Goal: Register for event/course

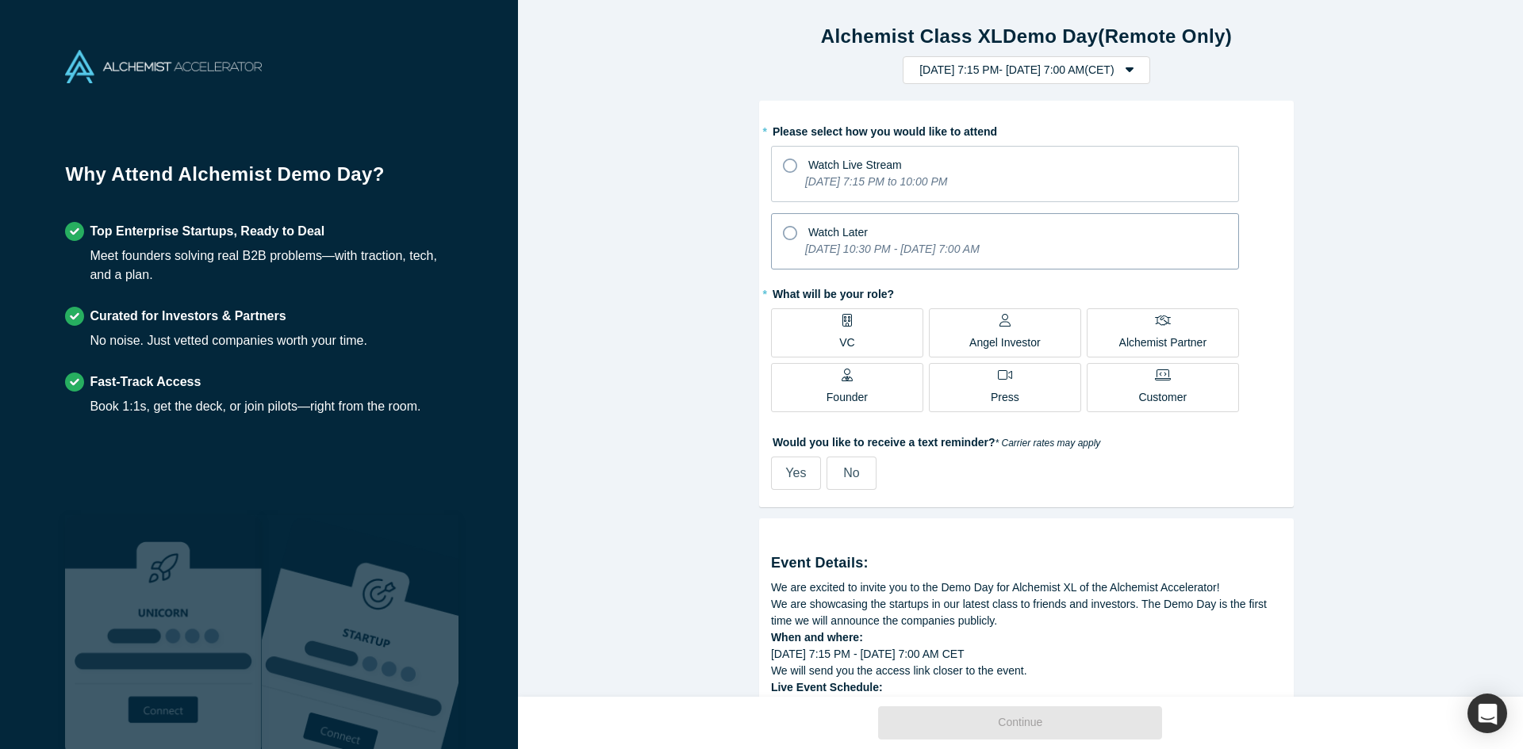
click at [979, 248] on icon "[DATE] 10:30 PM - [DATE] 7:00 AM" at bounding box center [892, 249] width 174 height 13
click at [0, 0] on input "Watch Later [DATE] 10:30 PM - [DATE] 7:00 AM" at bounding box center [0, 0] width 0 height 0
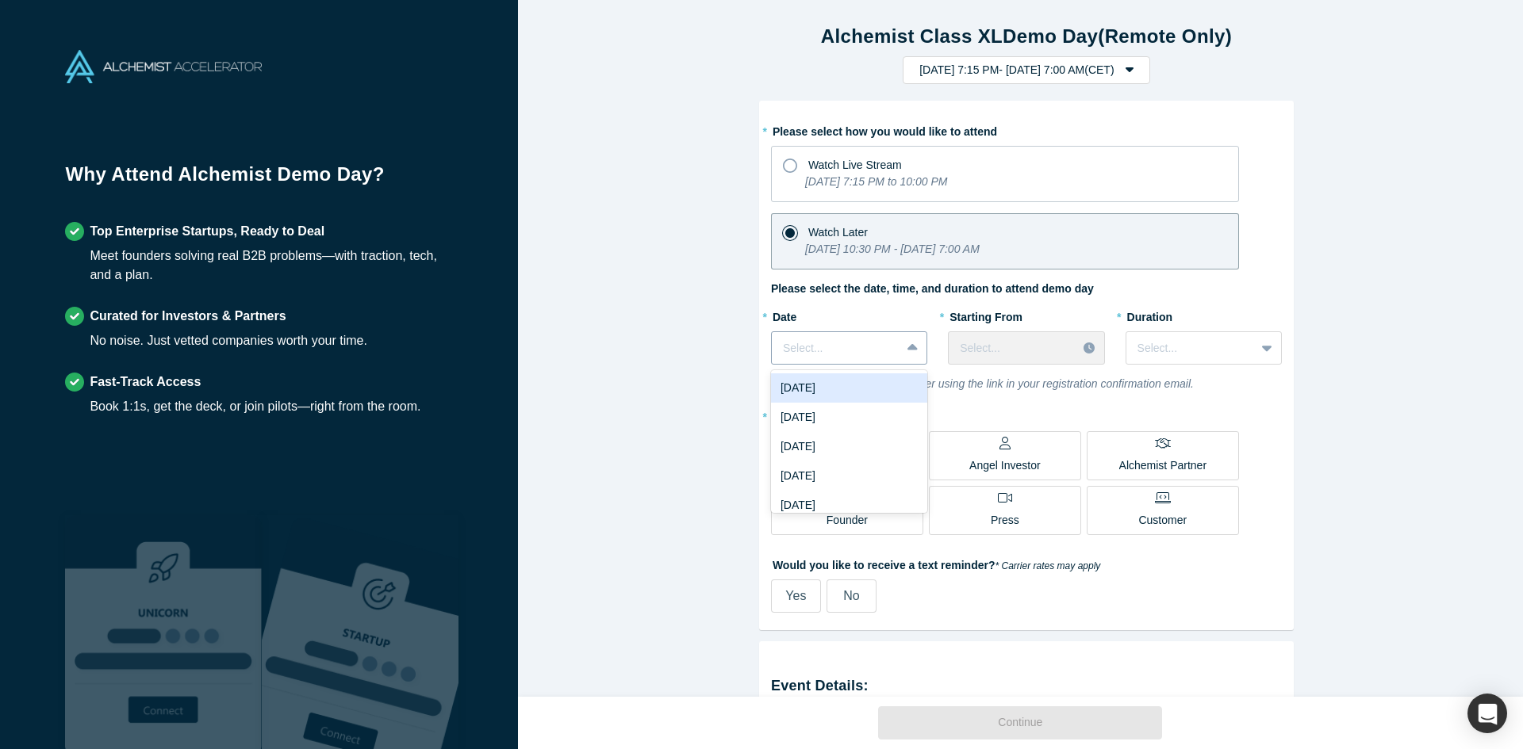
click at [907, 354] on icon at bounding box center [912, 348] width 10 height 16
click at [833, 379] on div "[DATE]" at bounding box center [849, 388] width 156 height 29
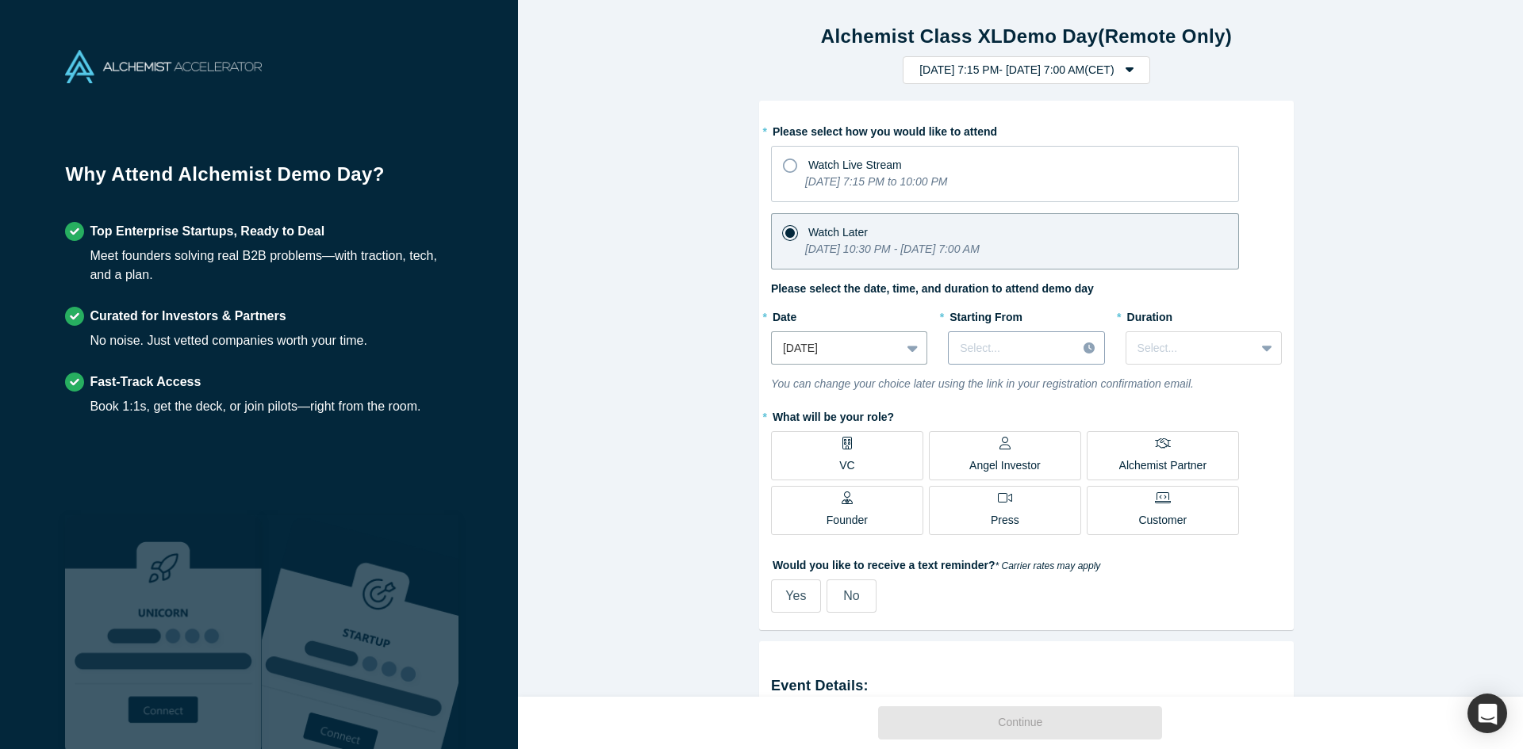
click at [994, 346] on div at bounding box center [1012, 349] width 105 height 20
click at [994, 345] on div at bounding box center [1012, 349] width 104 height 20
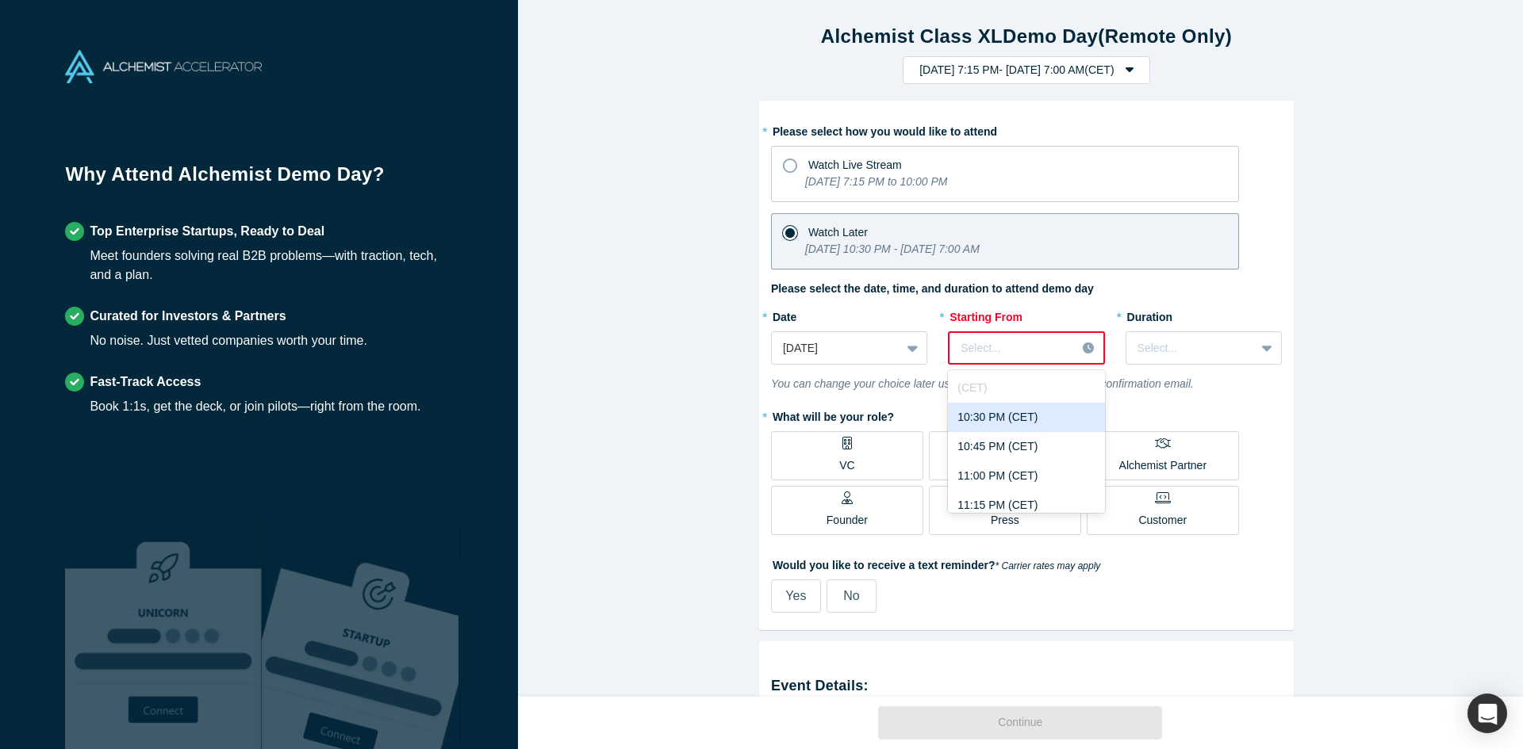
click at [1022, 421] on div "10:30 PM (CET)" at bounding box center [1026, 417] width 156 height 29
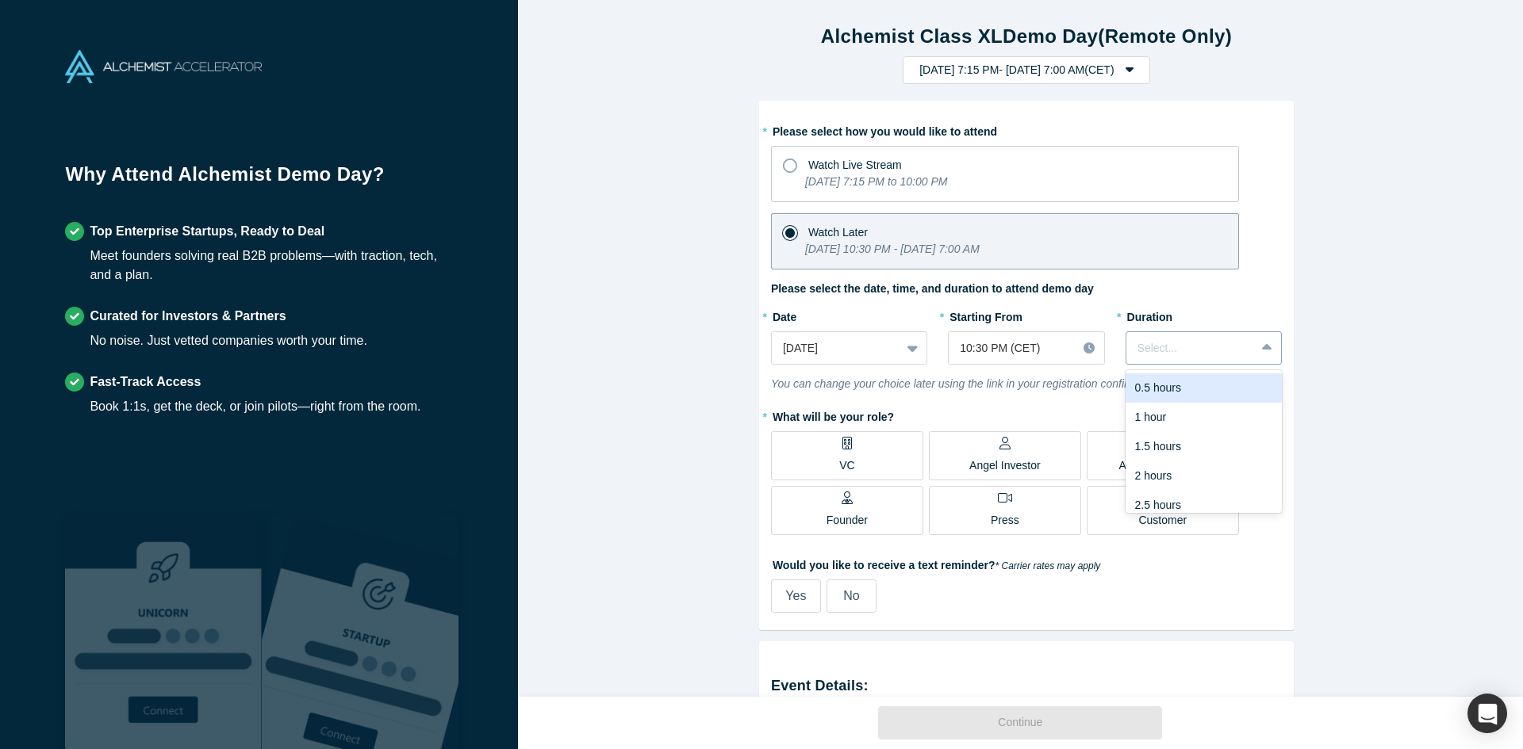
click at [1218, 352] on div at bounding box center [1190, 349] width 106 height 20
click at [1215, 481] on div "3 hours" at bounding box center [1203, 495] width 156 height 29
click at [830, 462] on label "VC" at bounding box center [847, 455] width 152 height 49
click at [0, 0] on input "VC" at bounding box center [0, 0] width 0 height 0
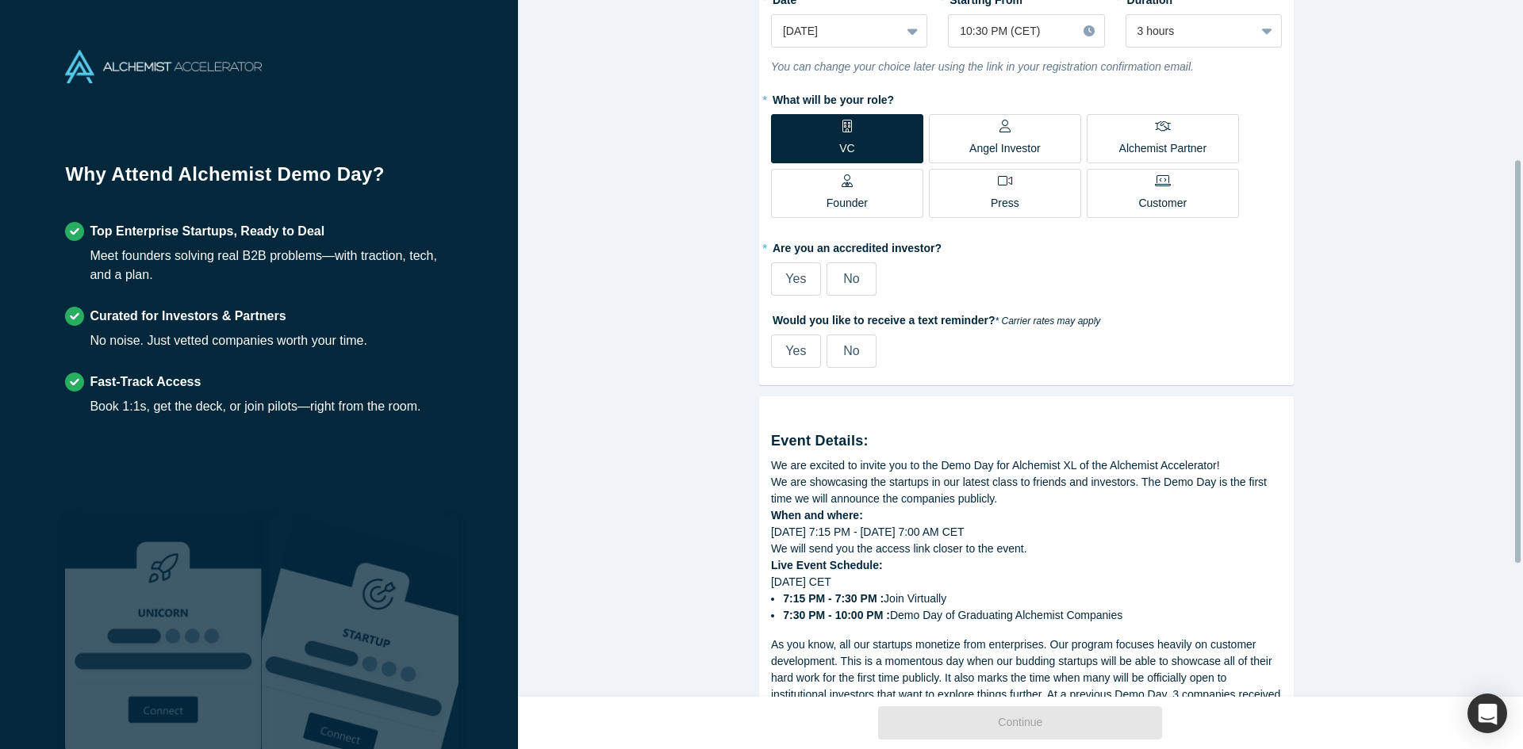
scroll to position [238, 0]
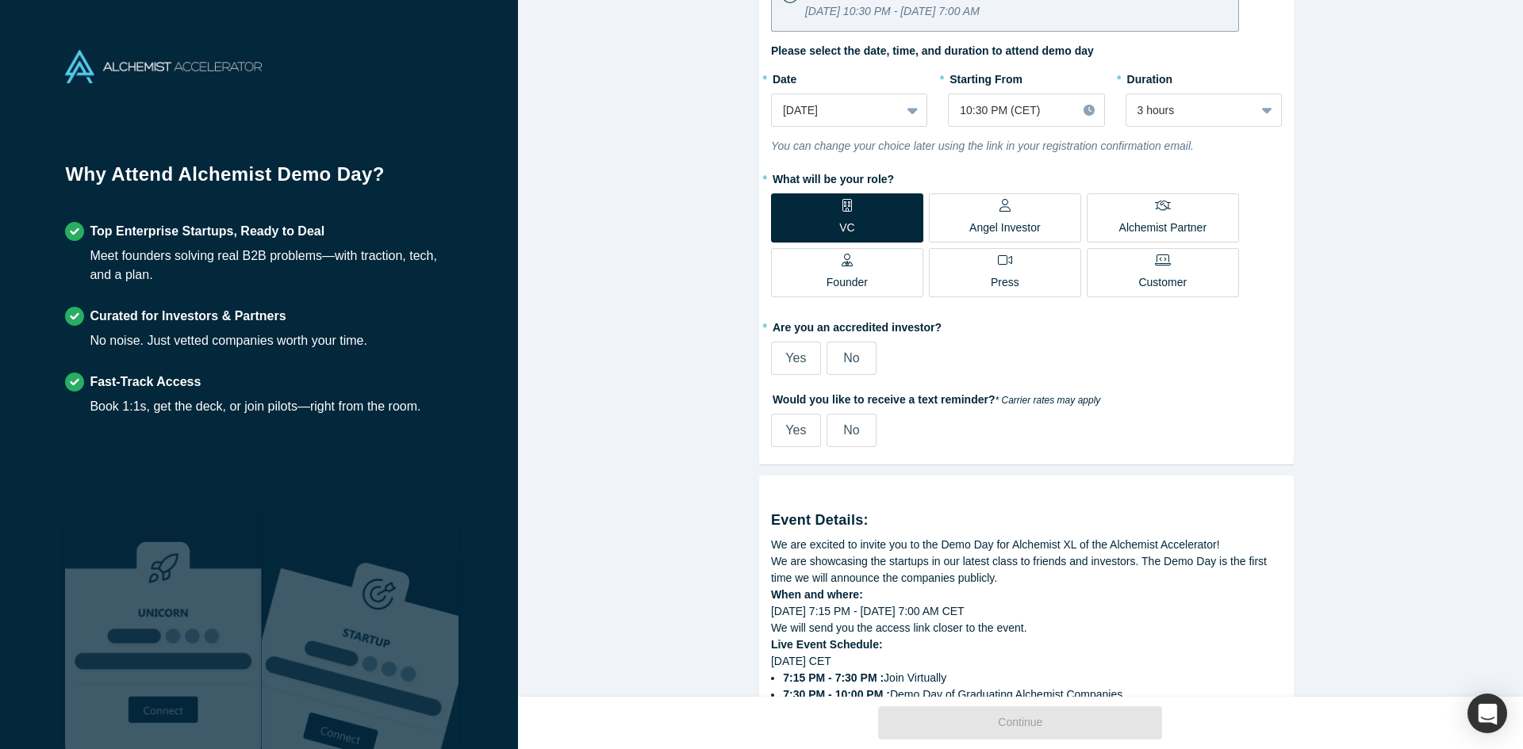
click at [787, 361] on span "Yes" at bounding box center [795, 357] width 21 height 13
click at [0, 0] on input "Yes" at bounding box center [0, 0] width 0 height 0
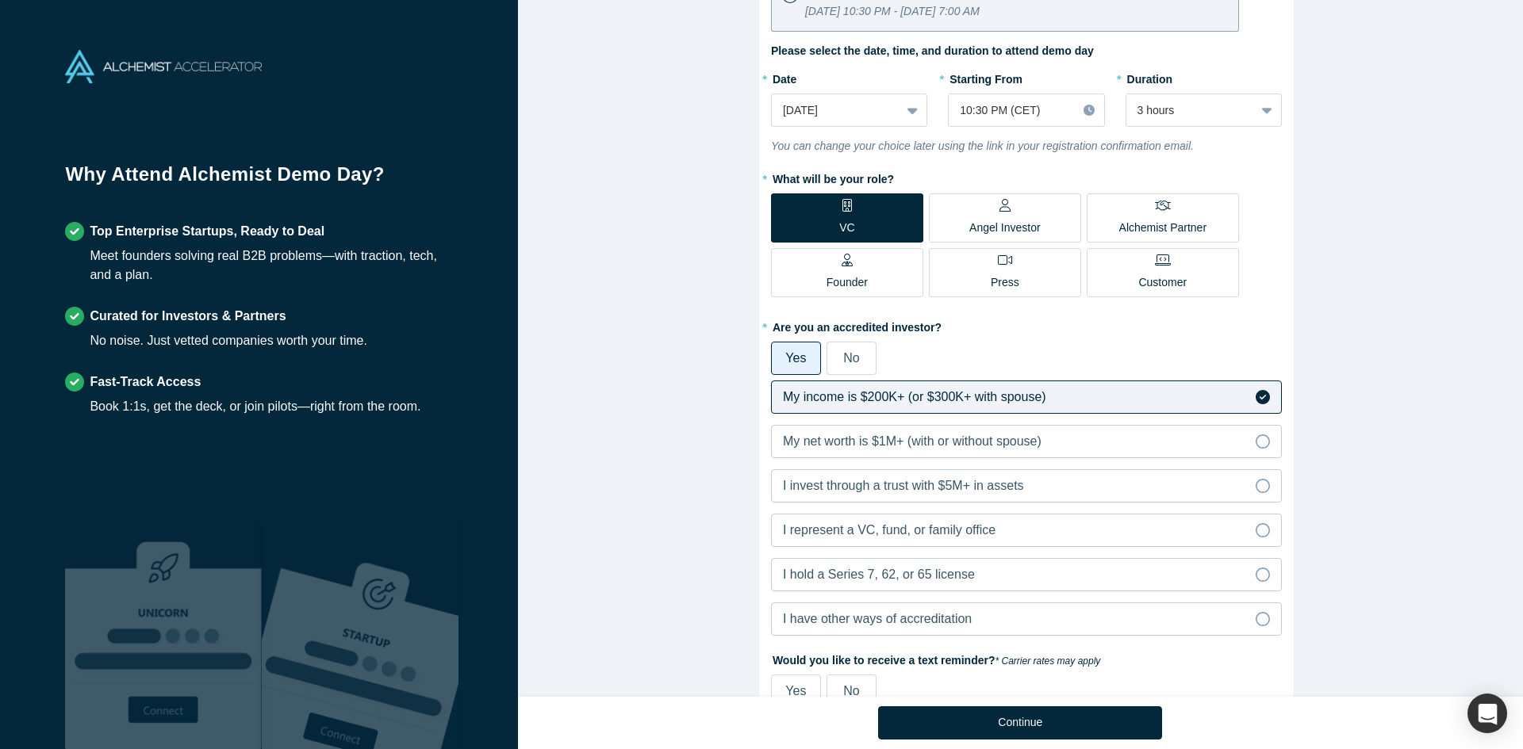
click at [852, 354] on span "No" at bounding box center [851, 357] width 16 height 13
click at [0, 0] on input "No" at bounding box center [0, 0] width 0 height 0
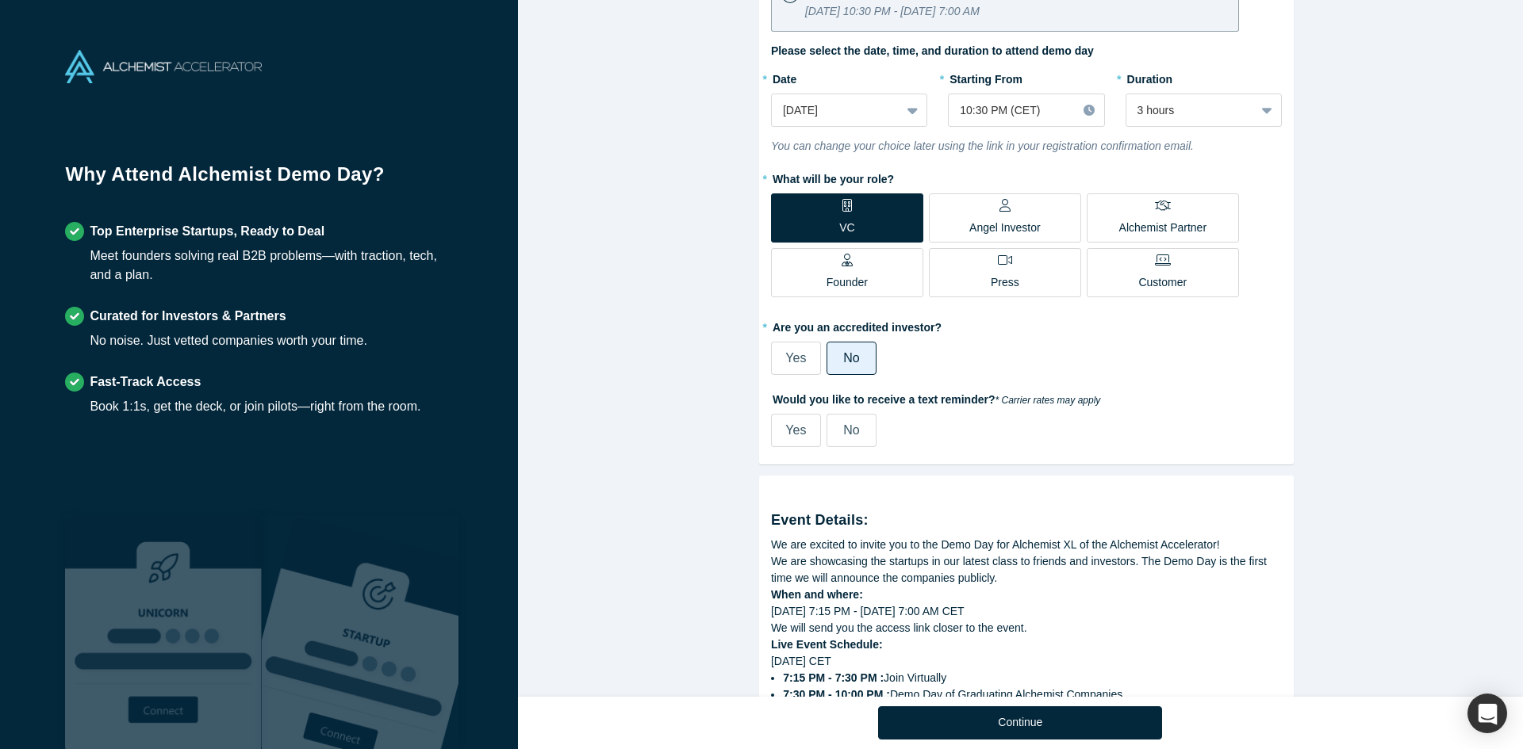
click at [807, 357] on label "Yes" at bounding box center [796, 358] width 50 height 33
click at [0, 0] on input "Yes" at bounding box center [0, 0] width 0 height 0
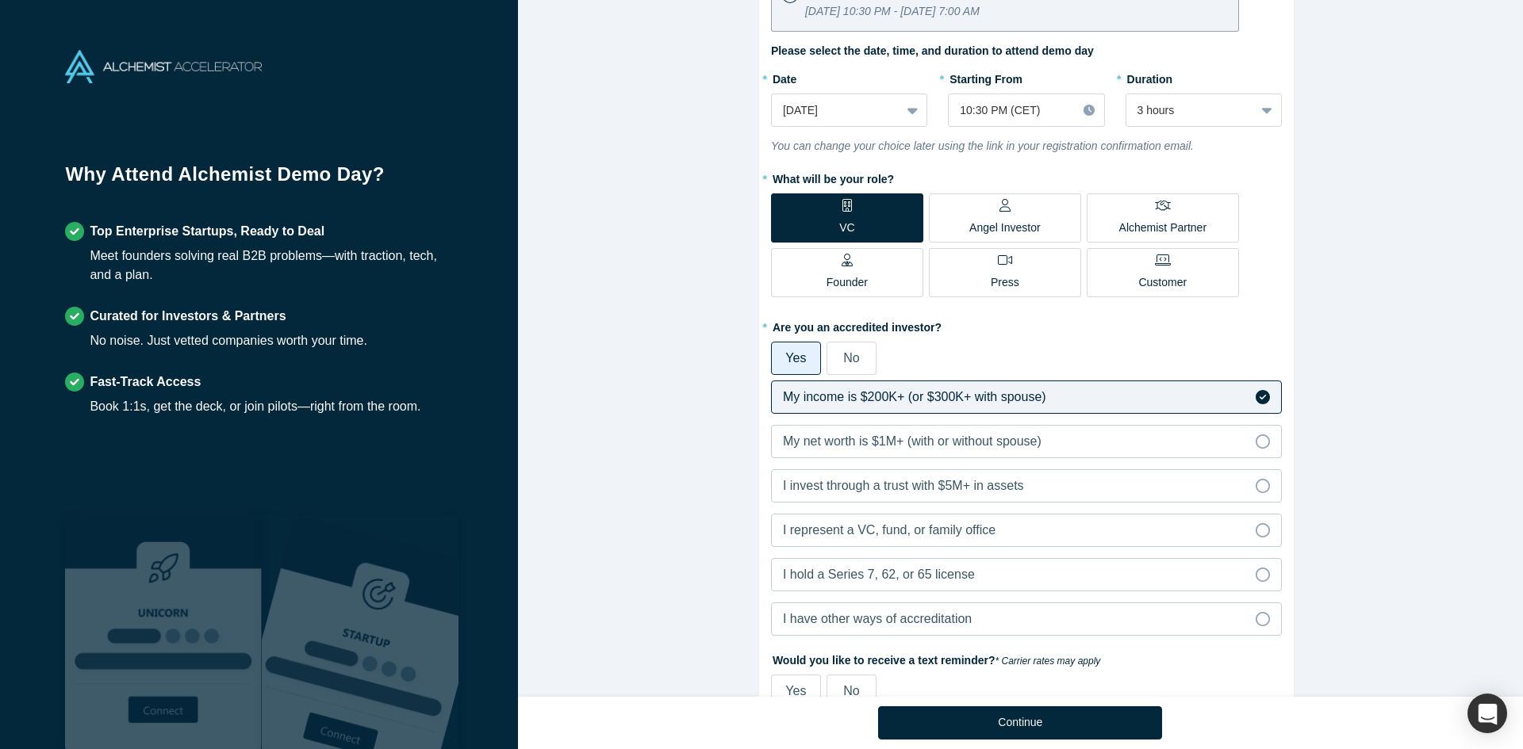
click at [843, 353] on span "No" at bounding box center [851, 357] width 16 height 13
click at [0, 0] on input "No" at bounding box center [0, 0] width 0 height 0
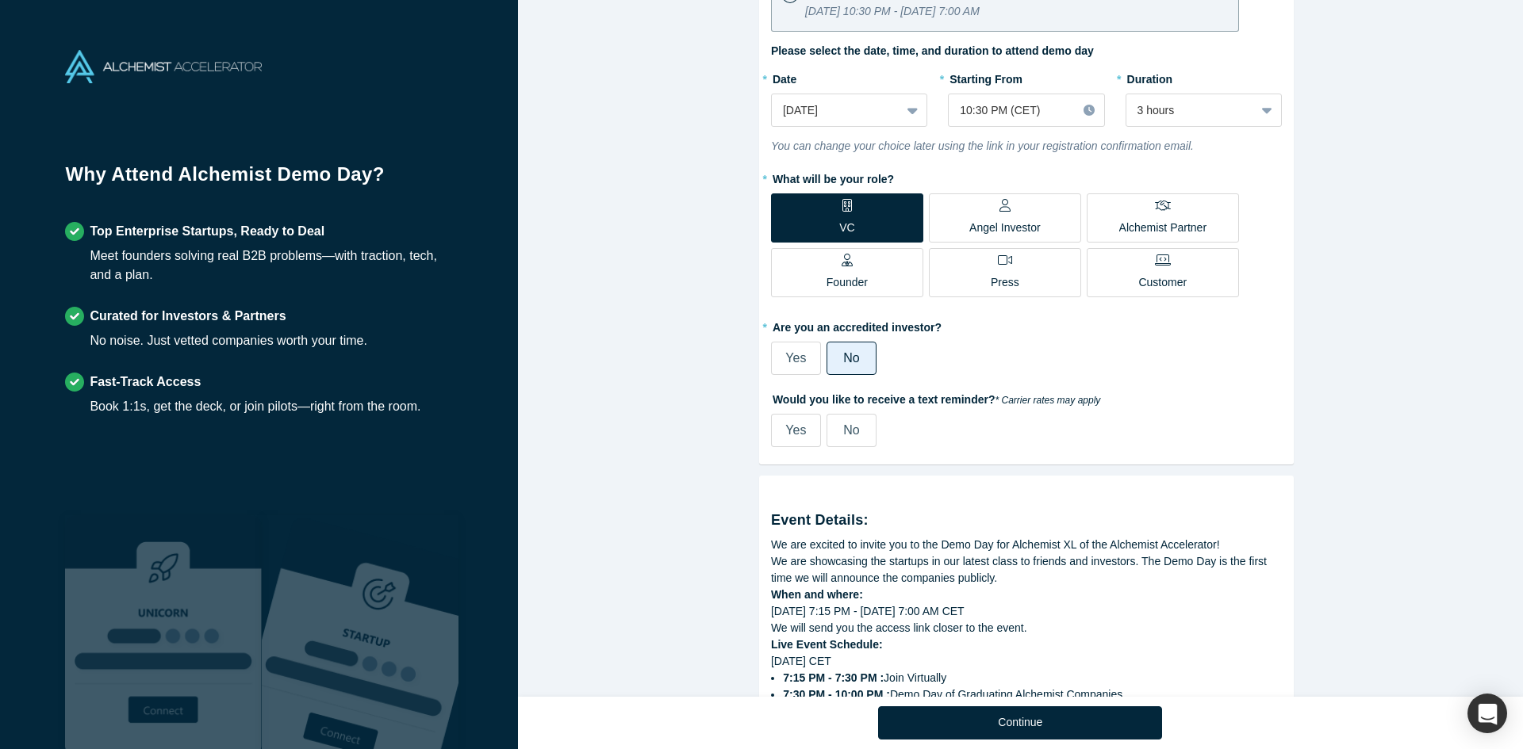
click at [776, 356] on label "Yes" at bounding box center [796, 358] width 50 height 33
click at [0, 0] on input "Yes" at bounding box center [0, 0] width 0 height 0
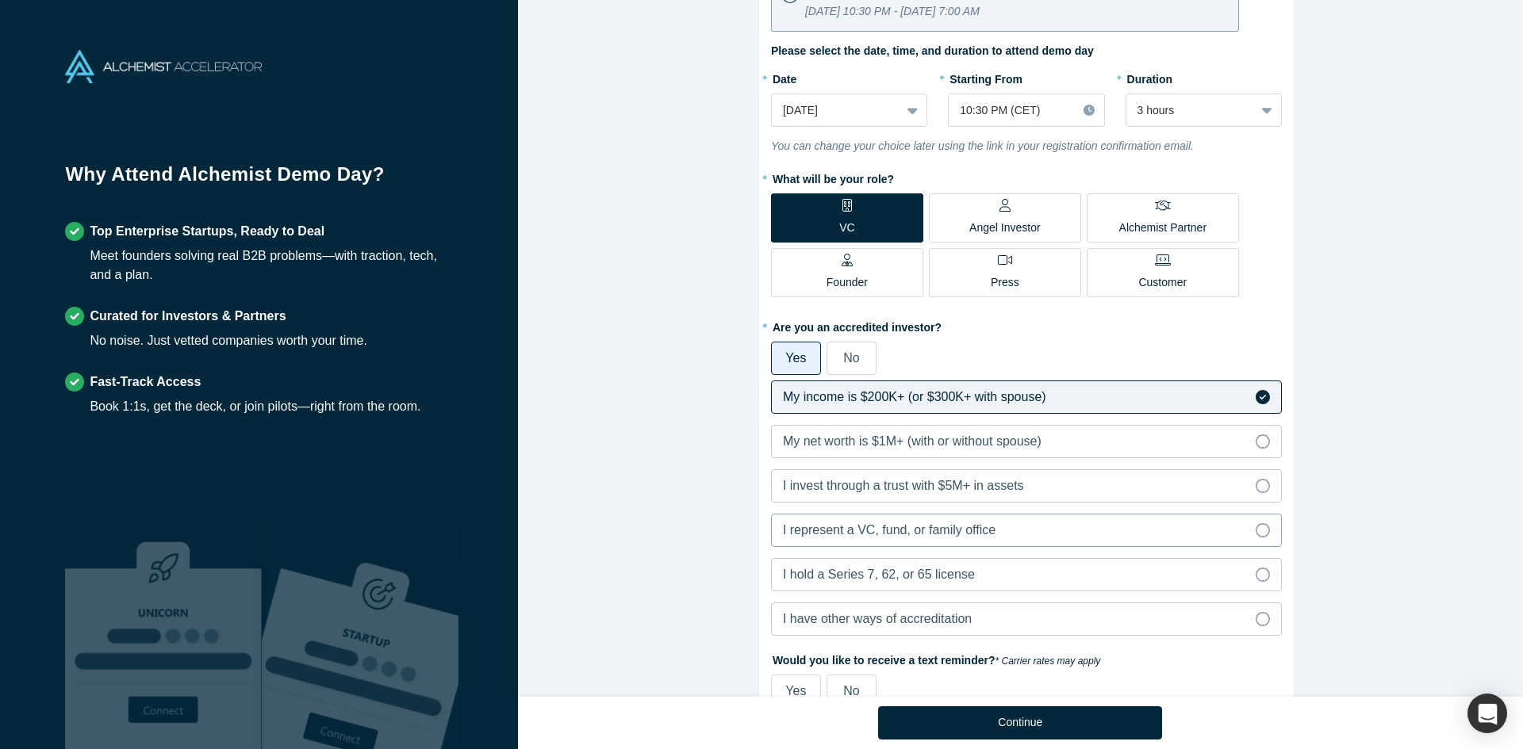
click at [896, 534] on span "I represent a VC, fund, or family office" at bounding box center [889, 529] width 213 height 13
click at [0, 0] on input "I represent a VC, fund, or family office" at bounding box center [0, 0] width 0 height 0
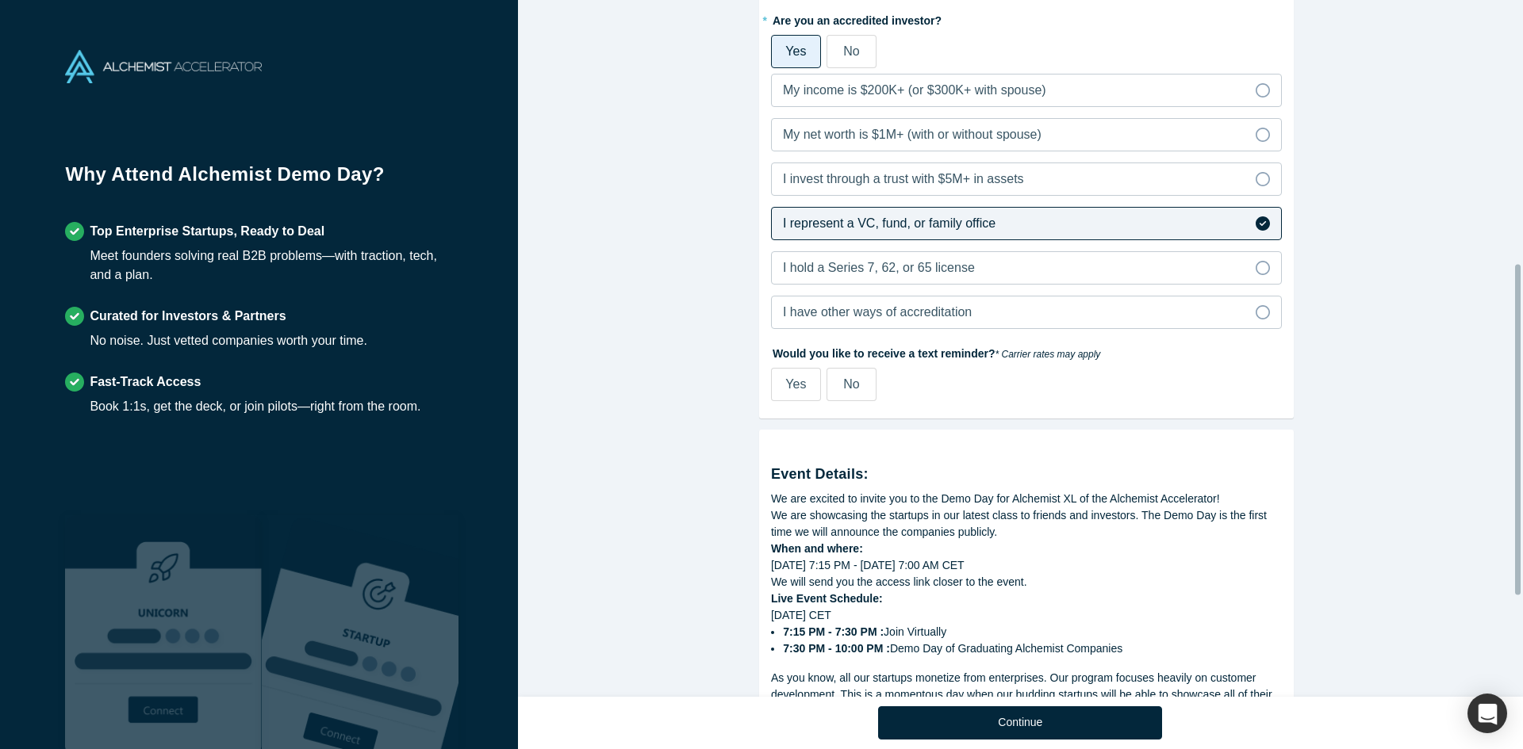
scroll to position [555, 0]
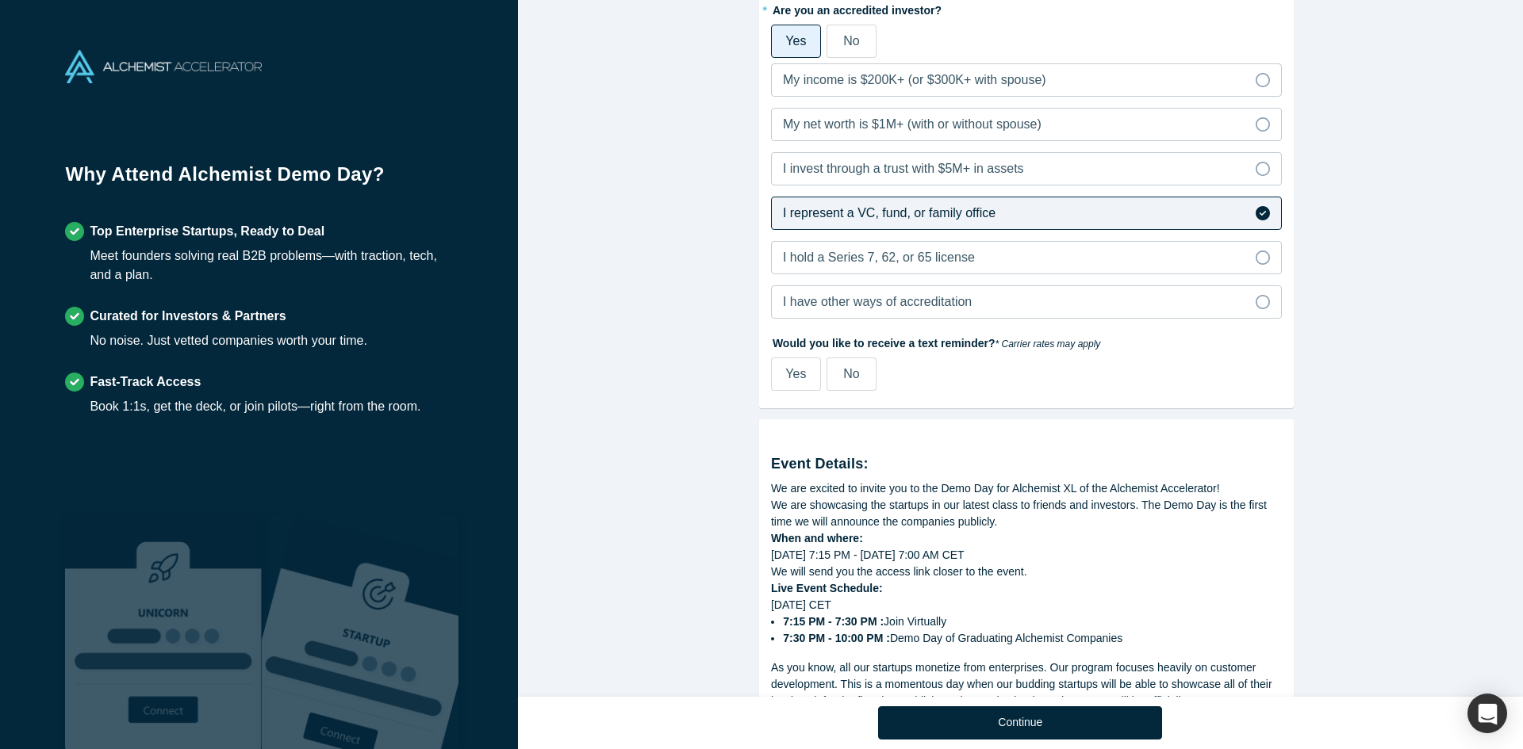
click at [801, 377] on label "Yes" at bounding box center [796, 374] width 50 height 33
click at [0, 0] on input "Yes" at bounding box center [0, 0] width 0 height 0
select select "US"
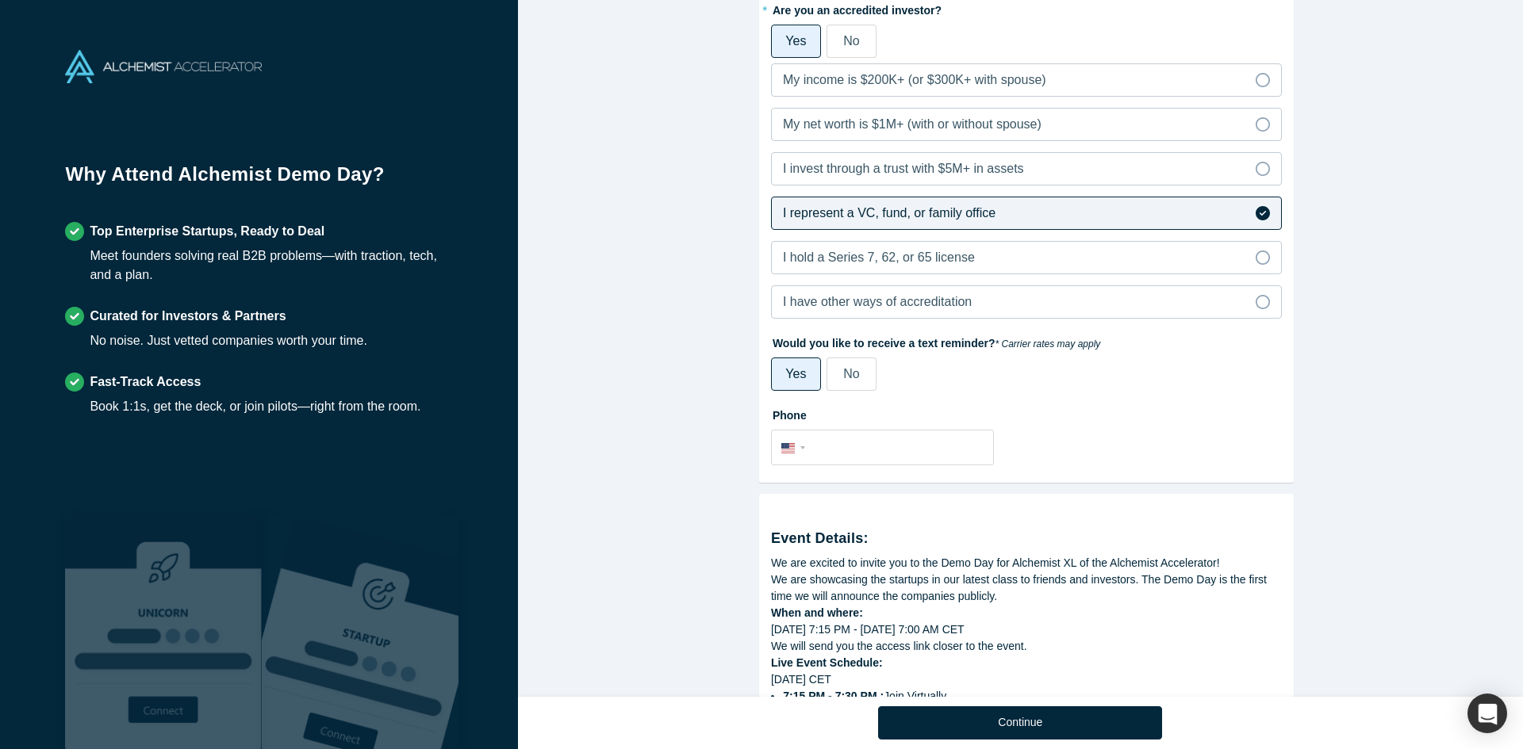
click at [849, 373] on span "No" at bounding box center [851, 373] width 16 height 13
click at [0, 0] on input "No" at bounding box center [0, 0] width 0 height 0
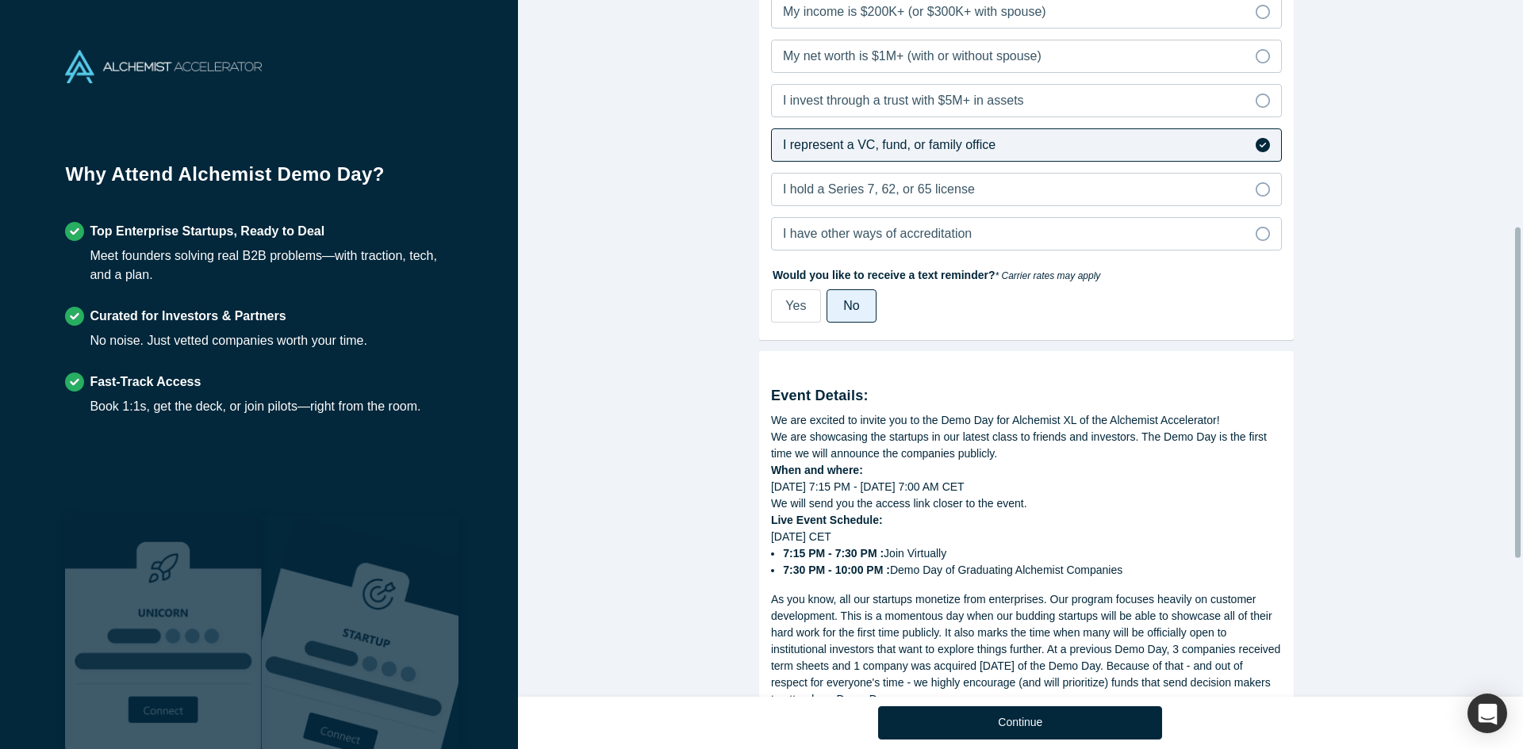
scroll to position [767, 0]
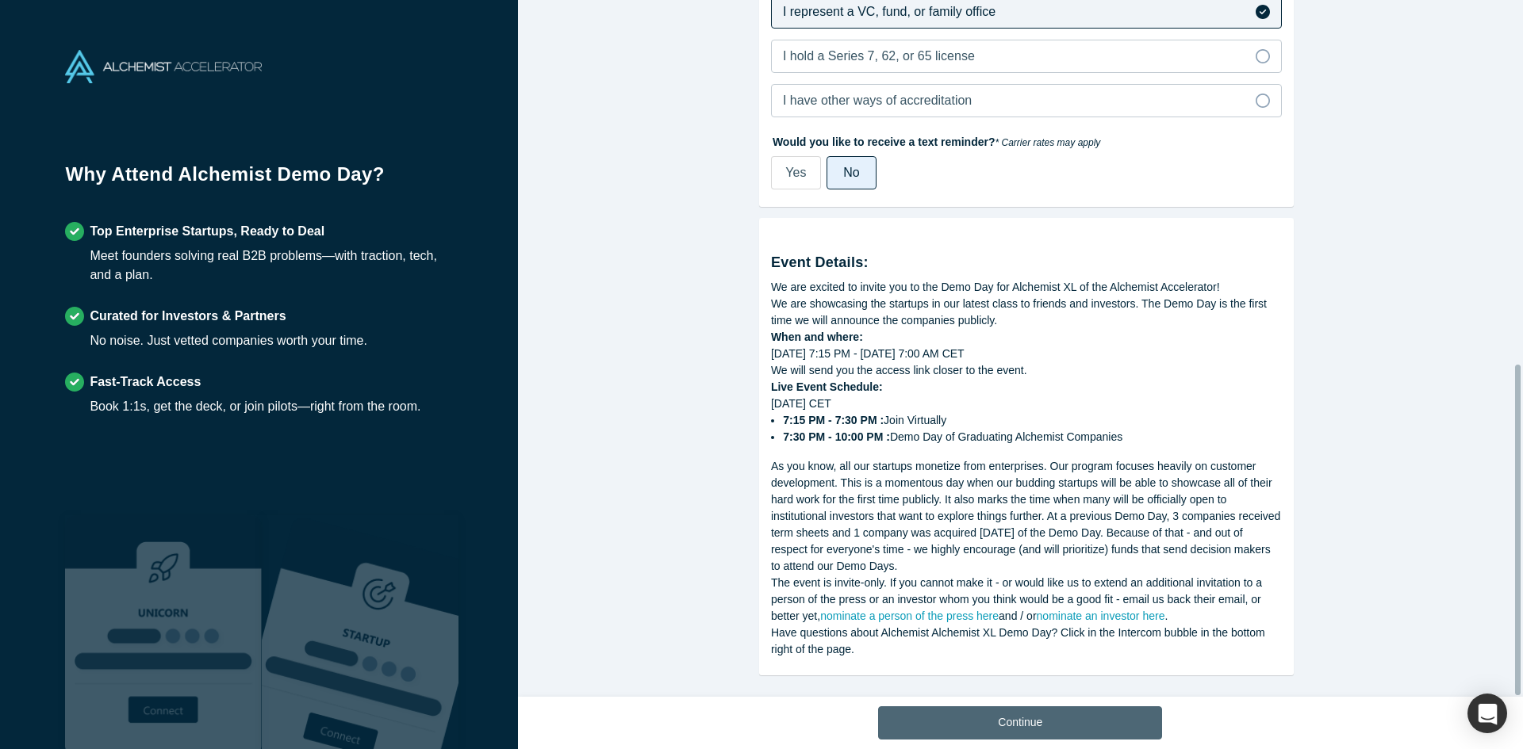
click at [1081, 718] on button "Continue" at bounding box center [1020, 723] width 284 height 33
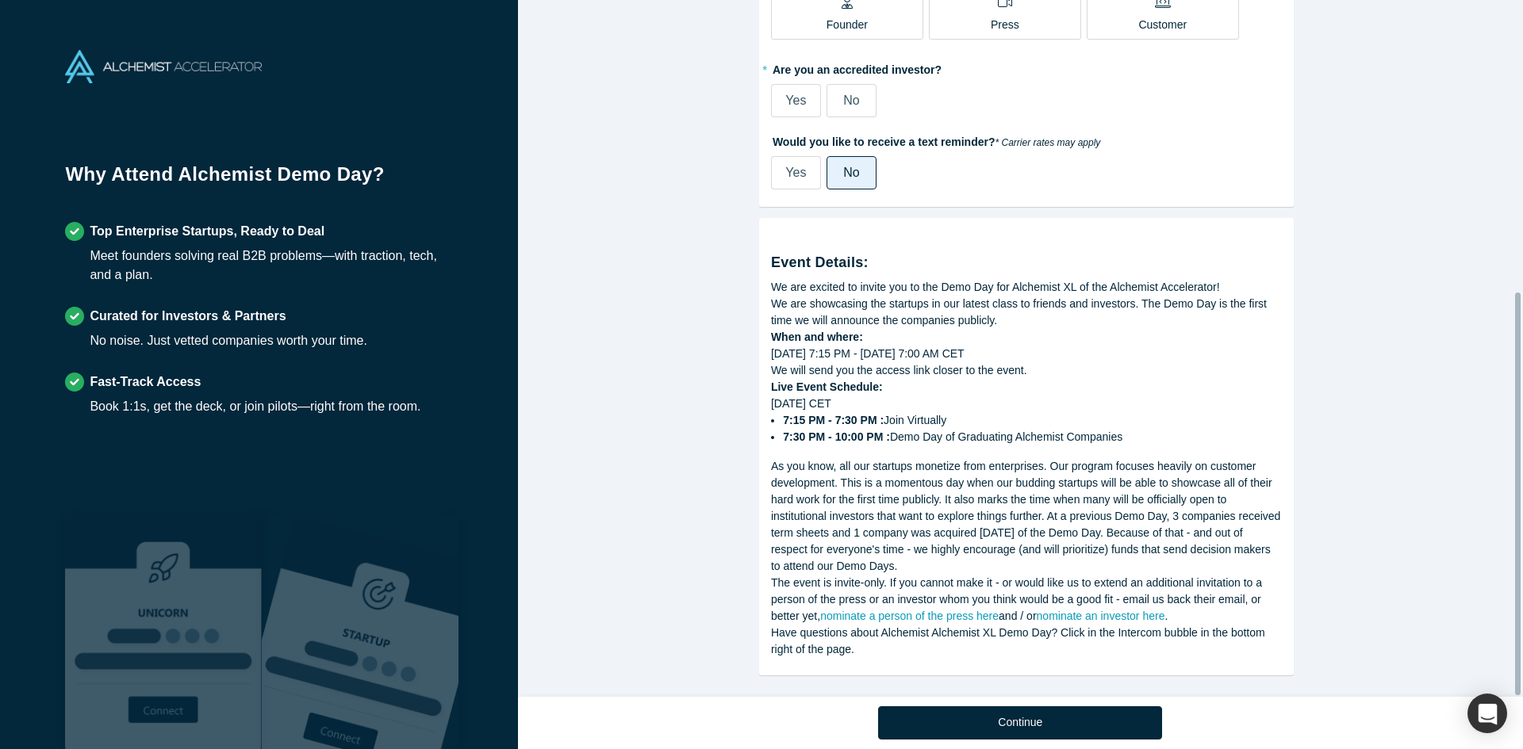
scroll to position [506, 0]
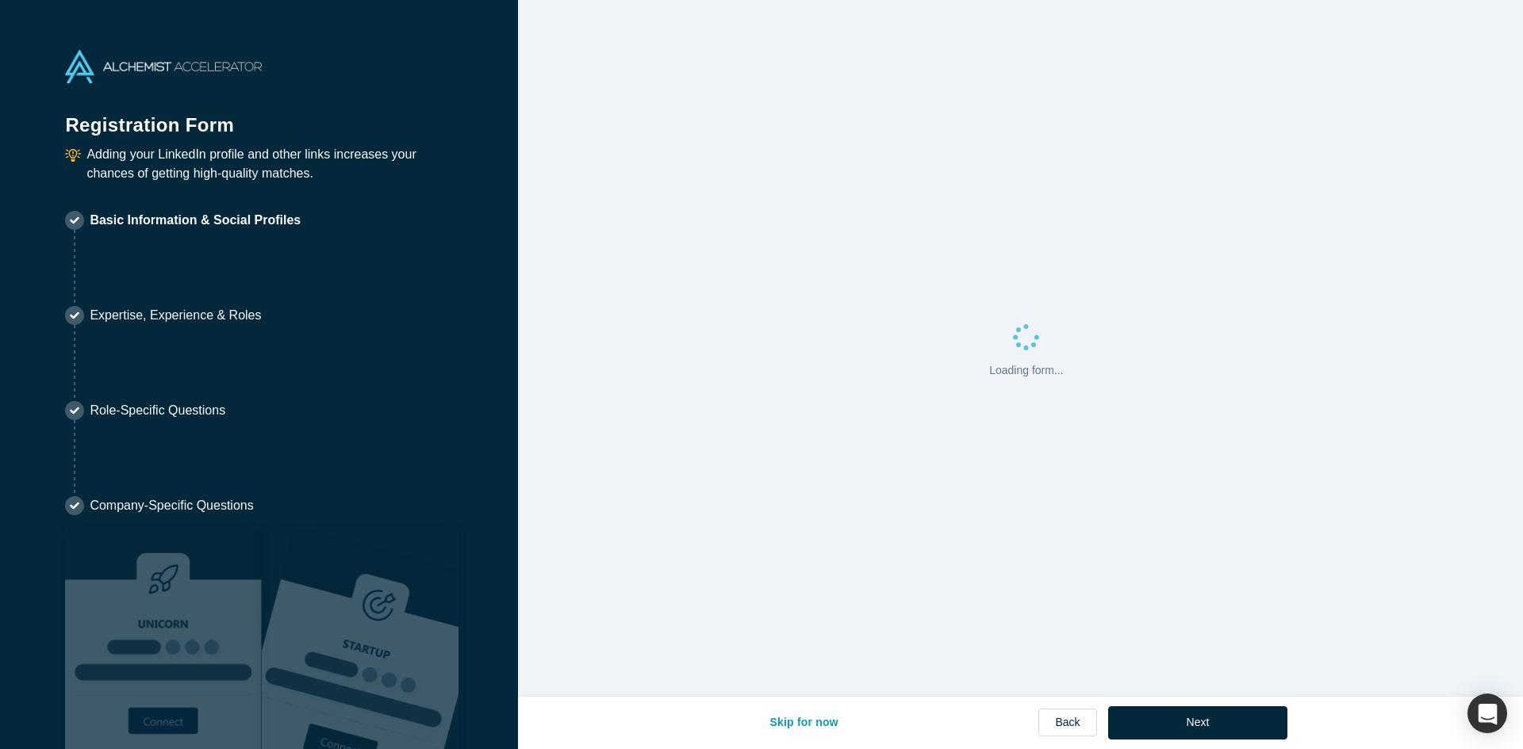
select select "US"
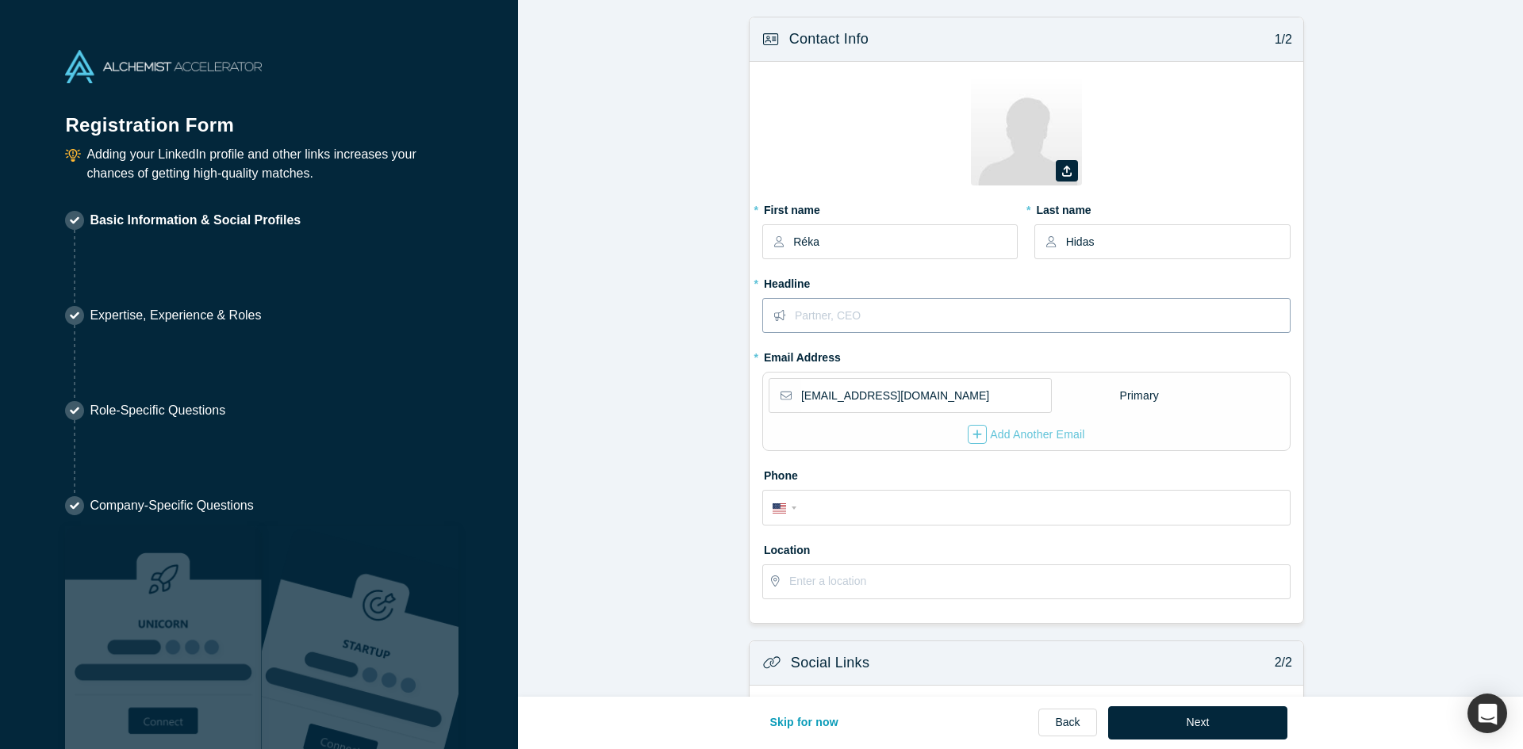
click at [1008, 326] on input "text" at bounding box center [1042, 315] width 494 height 33
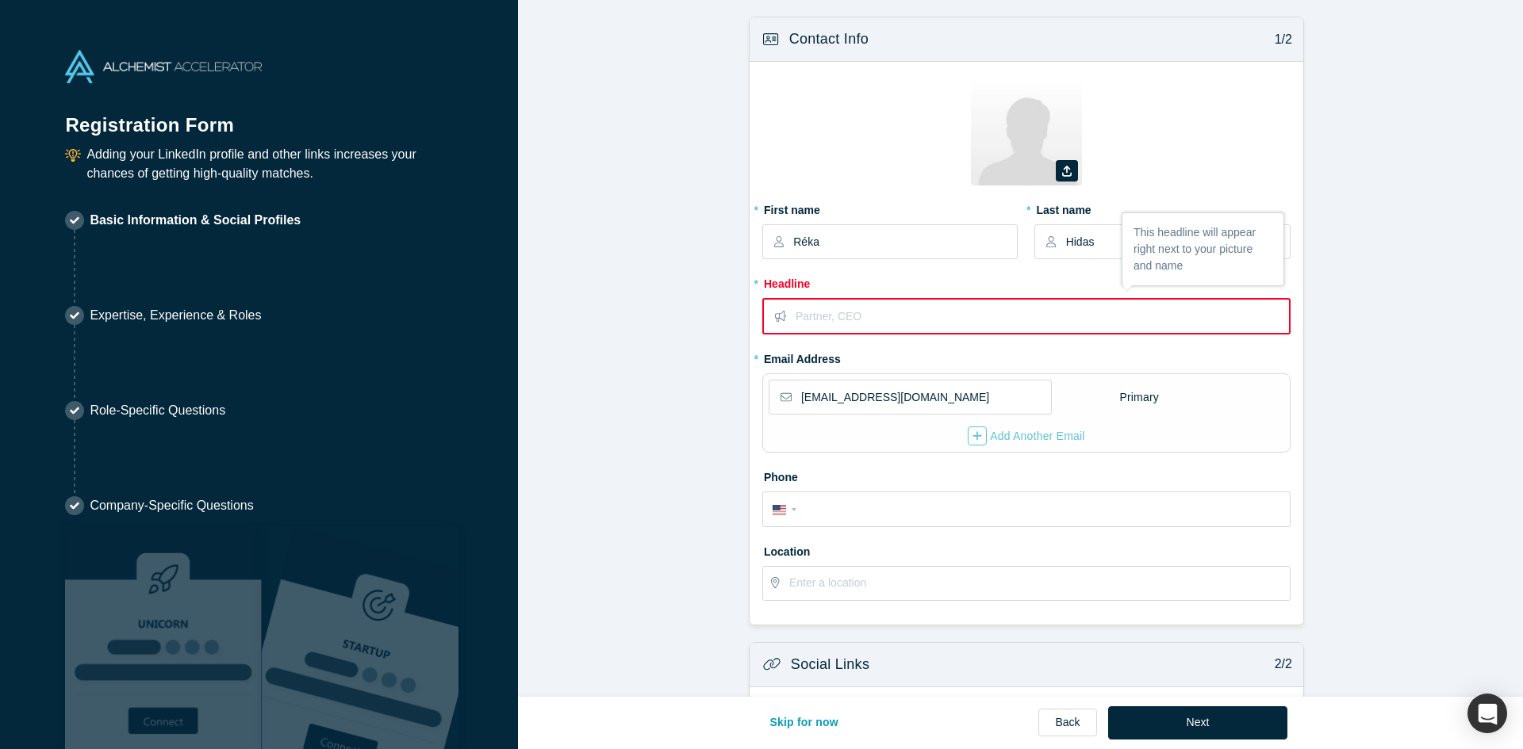
paste input "Pre-Seed & Seed Investor @ Portfolion"
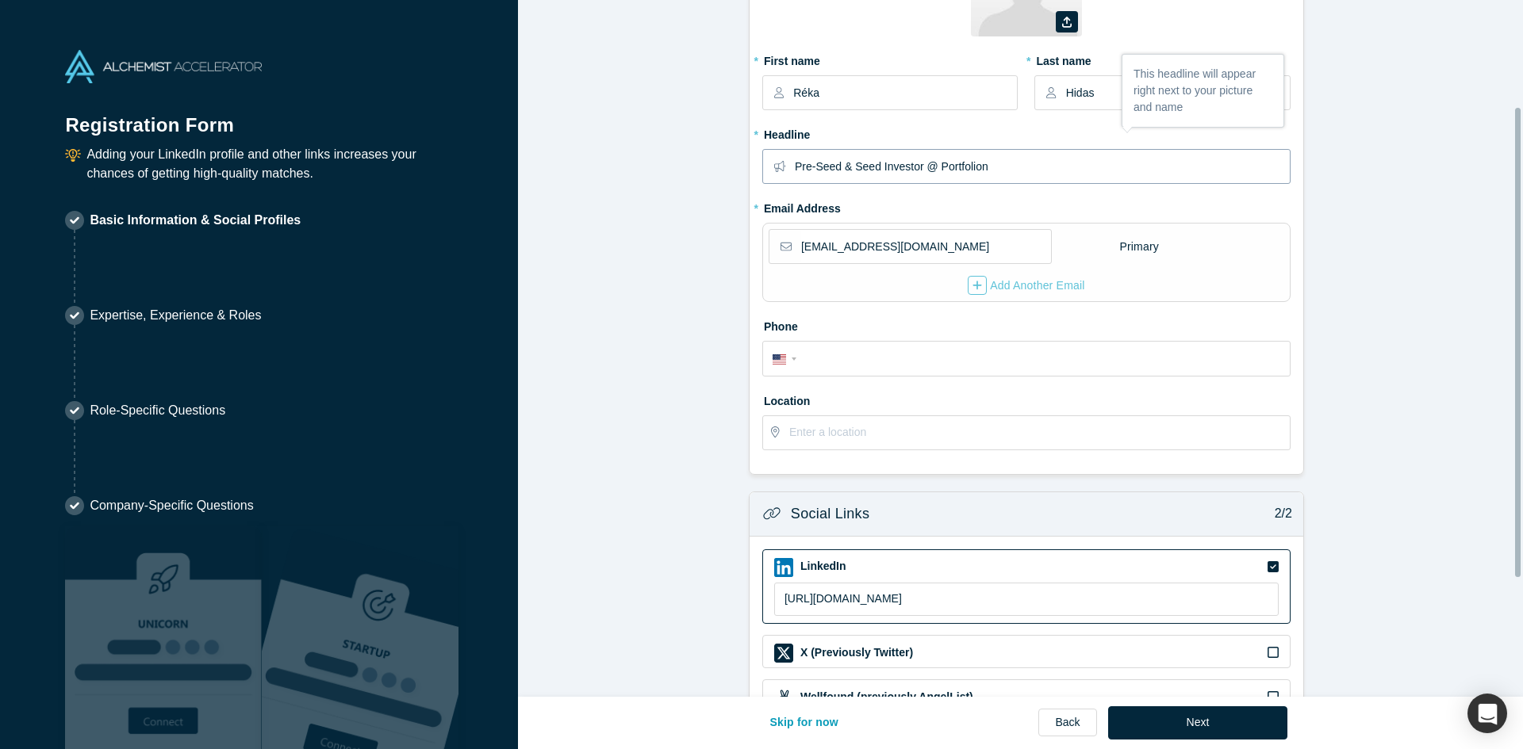
scroll to position [159, 0]
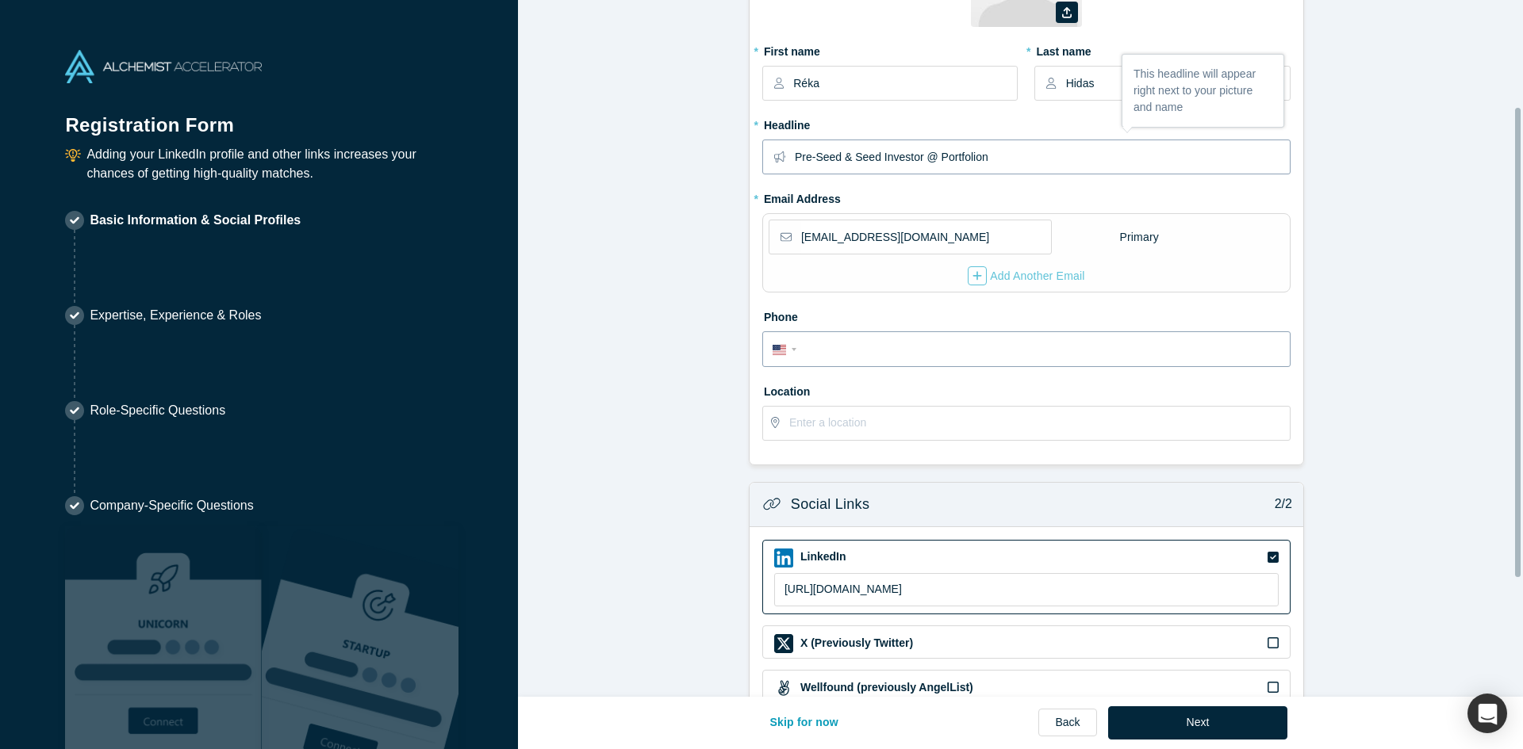
type input "Pre-Seed & Seed Investor @ Portfolion"
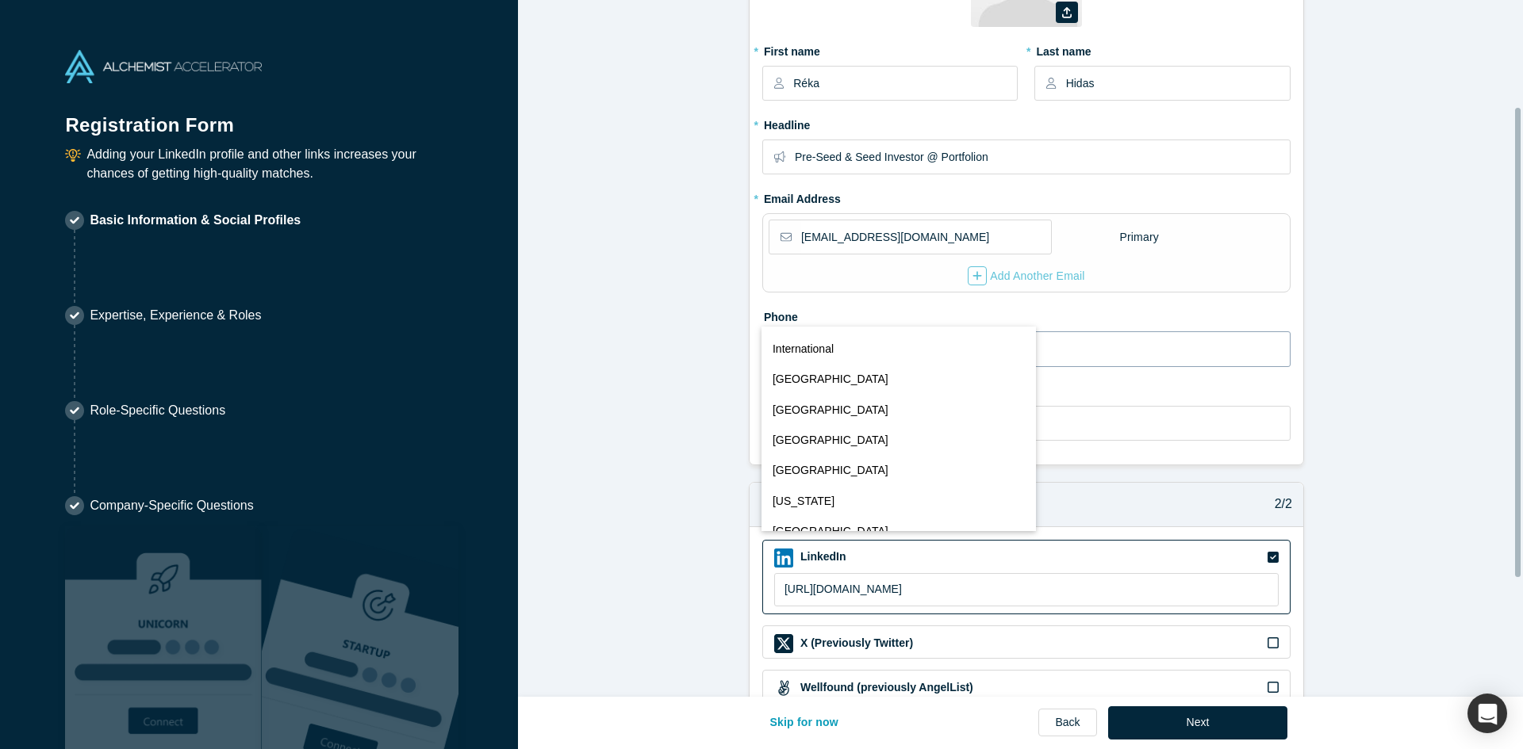
click at [776, 359] on div "International [GEOGRAPHIC_DATA] [GEOGRAPHIC_DATA] [GEOGRAPHIC_DATA] [GEOGRAPHIC…" at bounding box center [786, 348] width 29 height 23
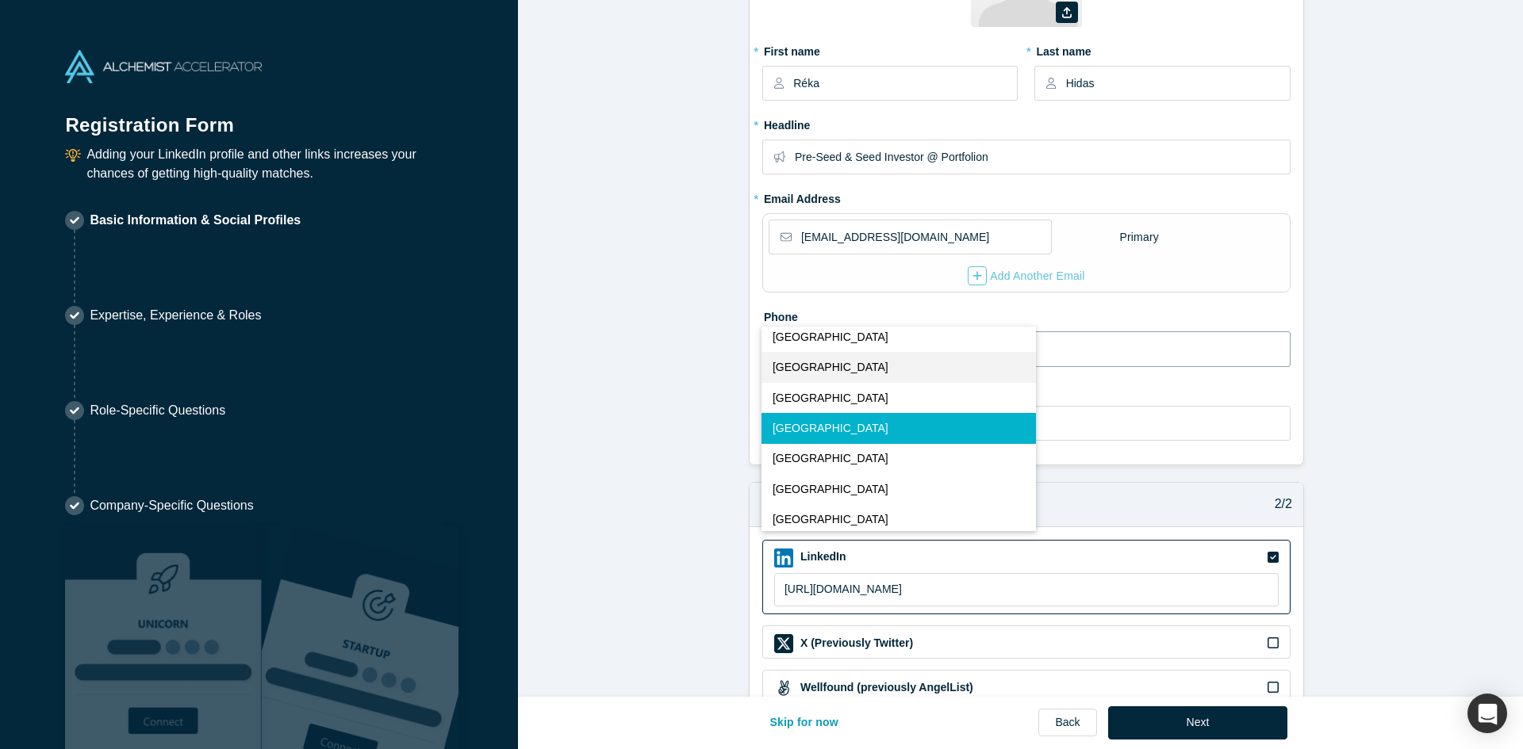
scroll to position [2900, 0]
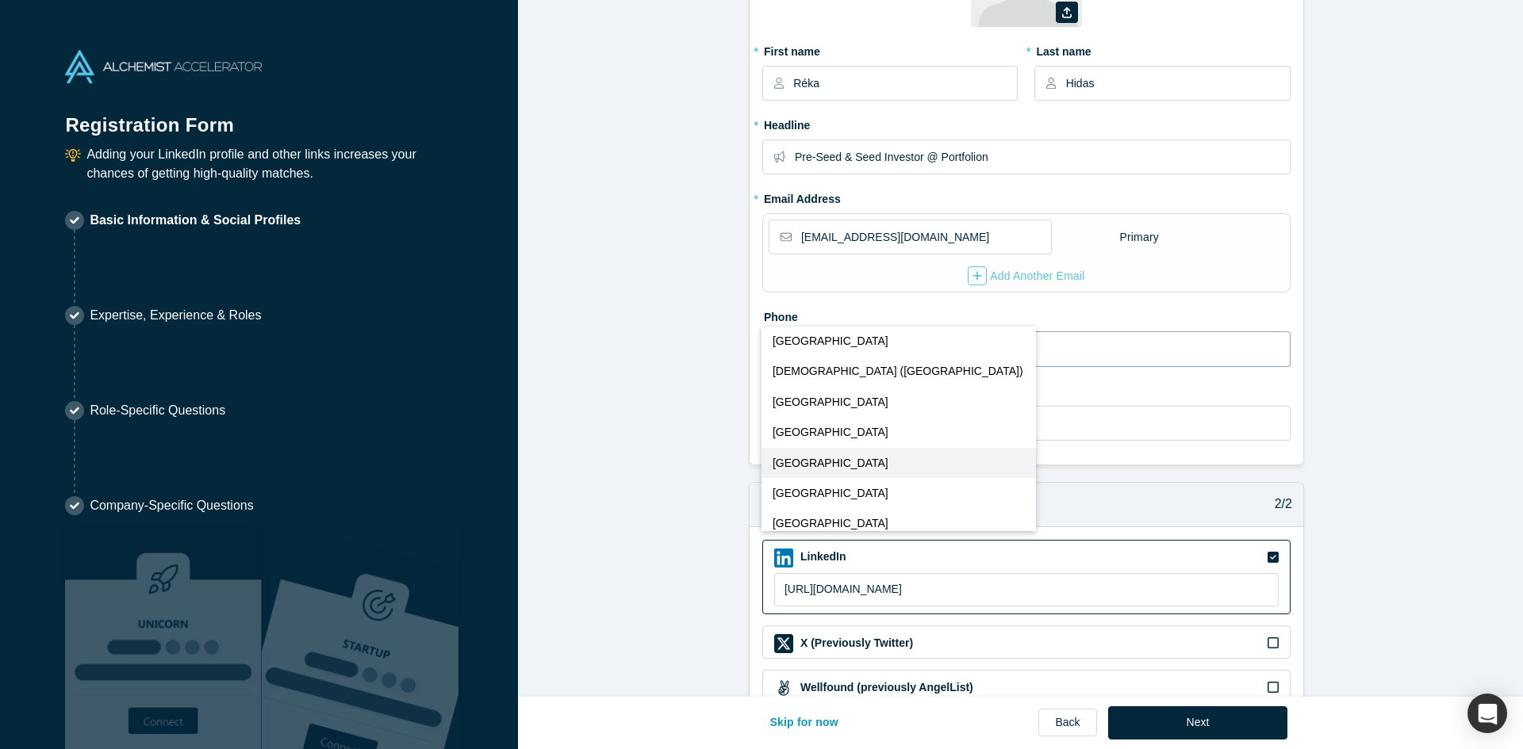
click at [841, 460] on button "[GEOGRAPHIC_DATA]" at bounding box center [898, 463] width 275 height 30
select select "HU"
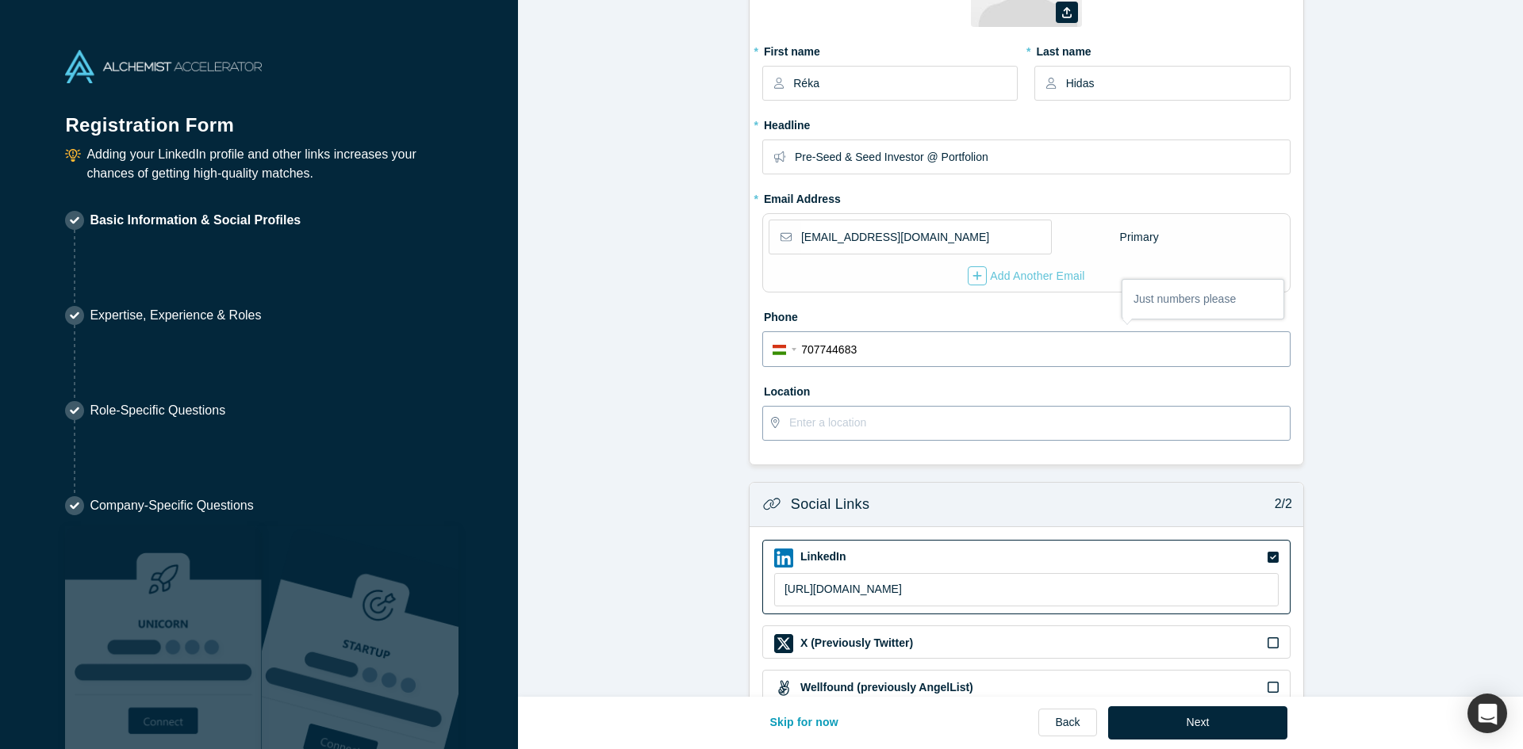
type input "707744683"
click at [900, 421] on input "text" at bounding box center [1039, 423] width 500 height 33
type input "[GEOGRAPHIC_DATA], [GEOGRAPHIC_DATA]"
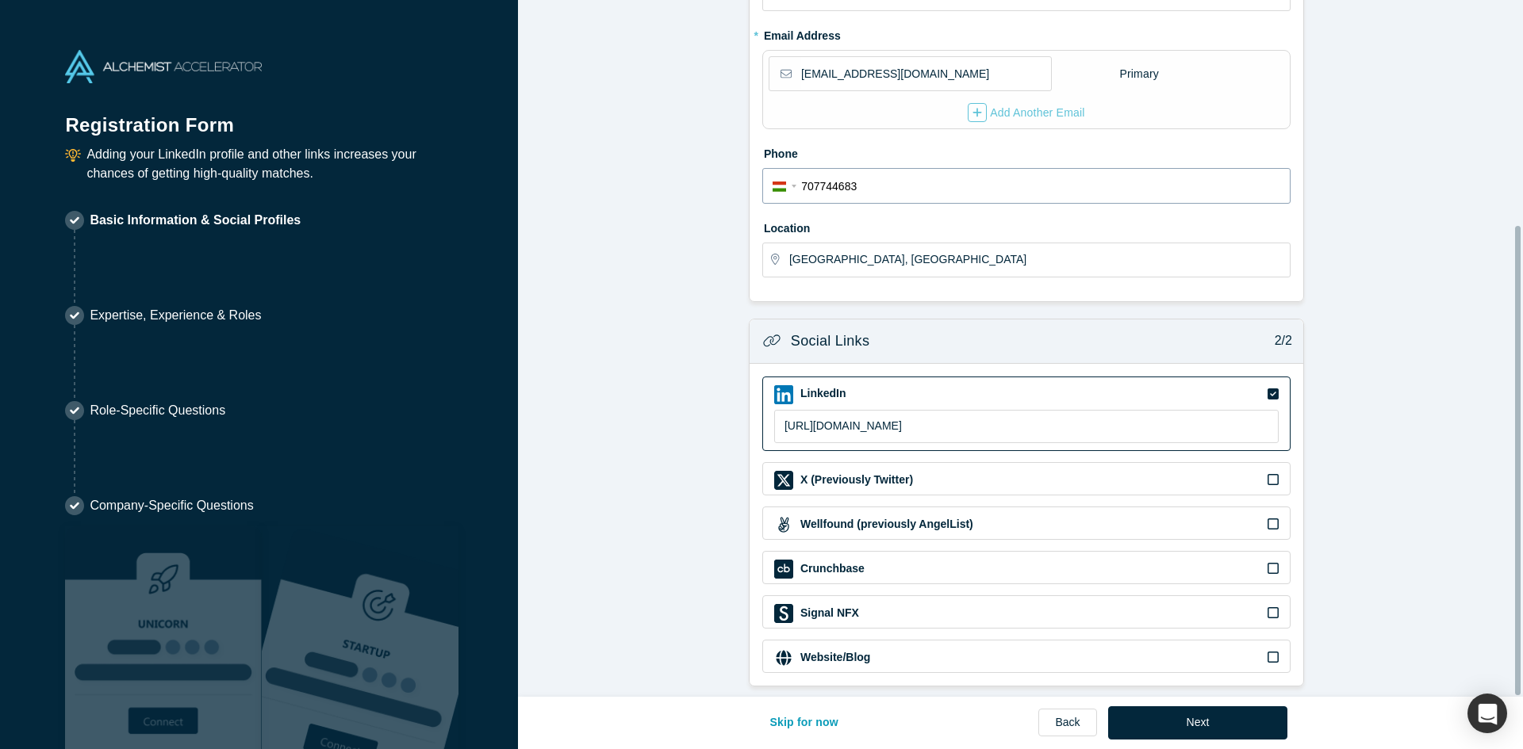
scroll to position [335, 0]
click at [1241, 730] on button "Next" at bounding box center [1198, 723] width 180 height 33
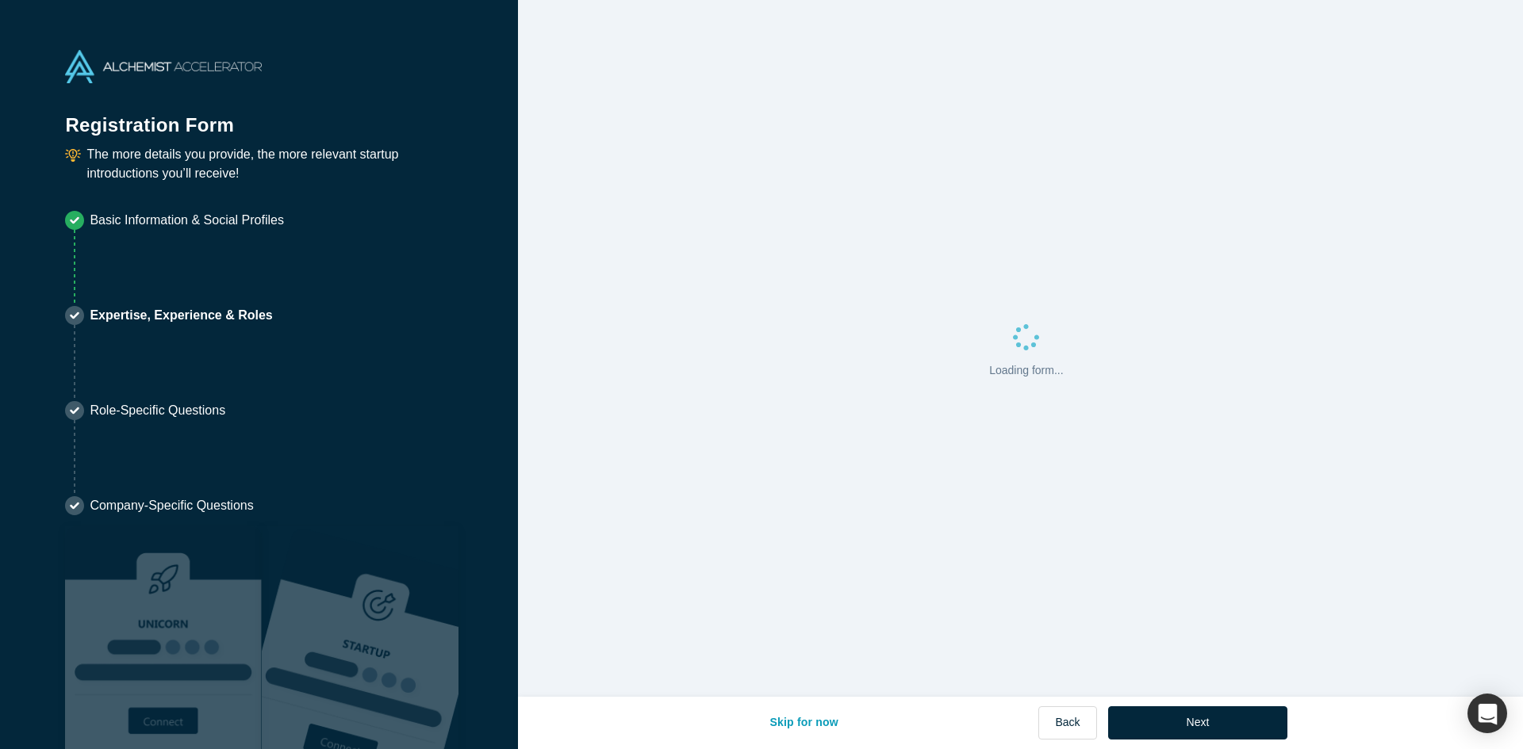
scroll to position [0, 0]
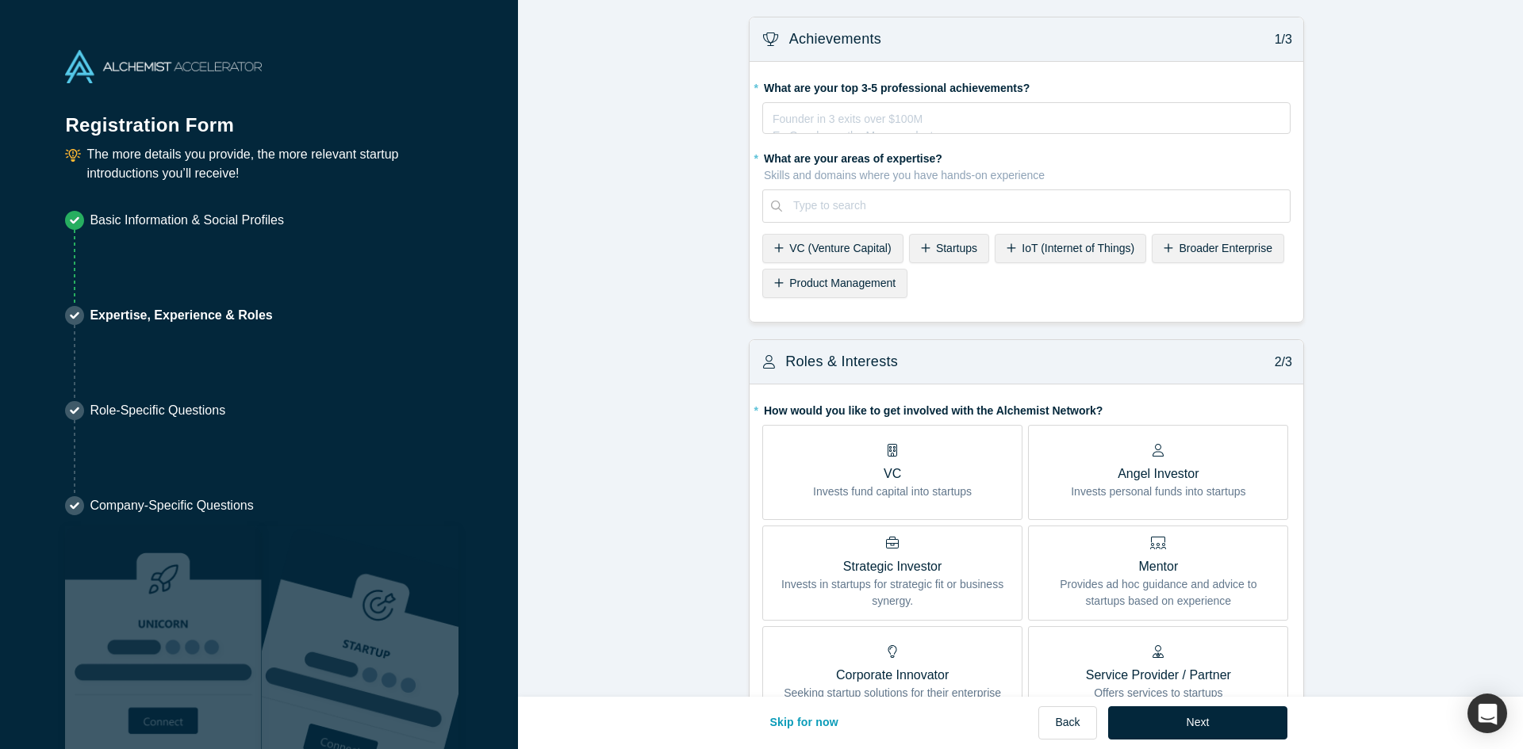
click at [810, 250] on span "VC (Venture Capital)" at bounding box center [840, 248] width 102 height 13
click at [895, 277] on span "Product Management" at bounding box center [842, 283] width 106 height 13
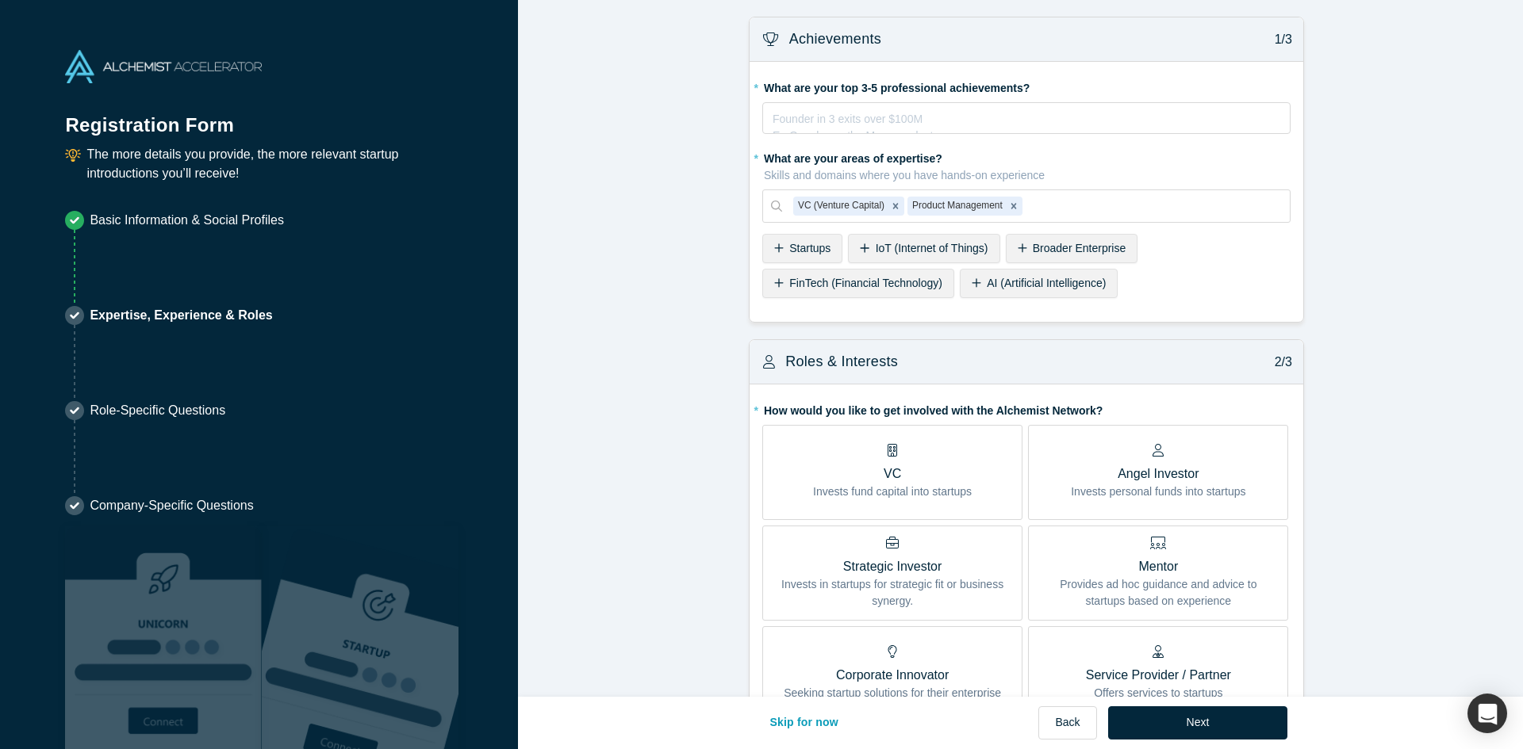
click at [800, 255] on span "Startups" at bounding box center [809, 248] width 41 height 13
click at [1132, 244] on span "FinTech (Financial Technology)" at bounding box center [1160, 248] width 153 height 13
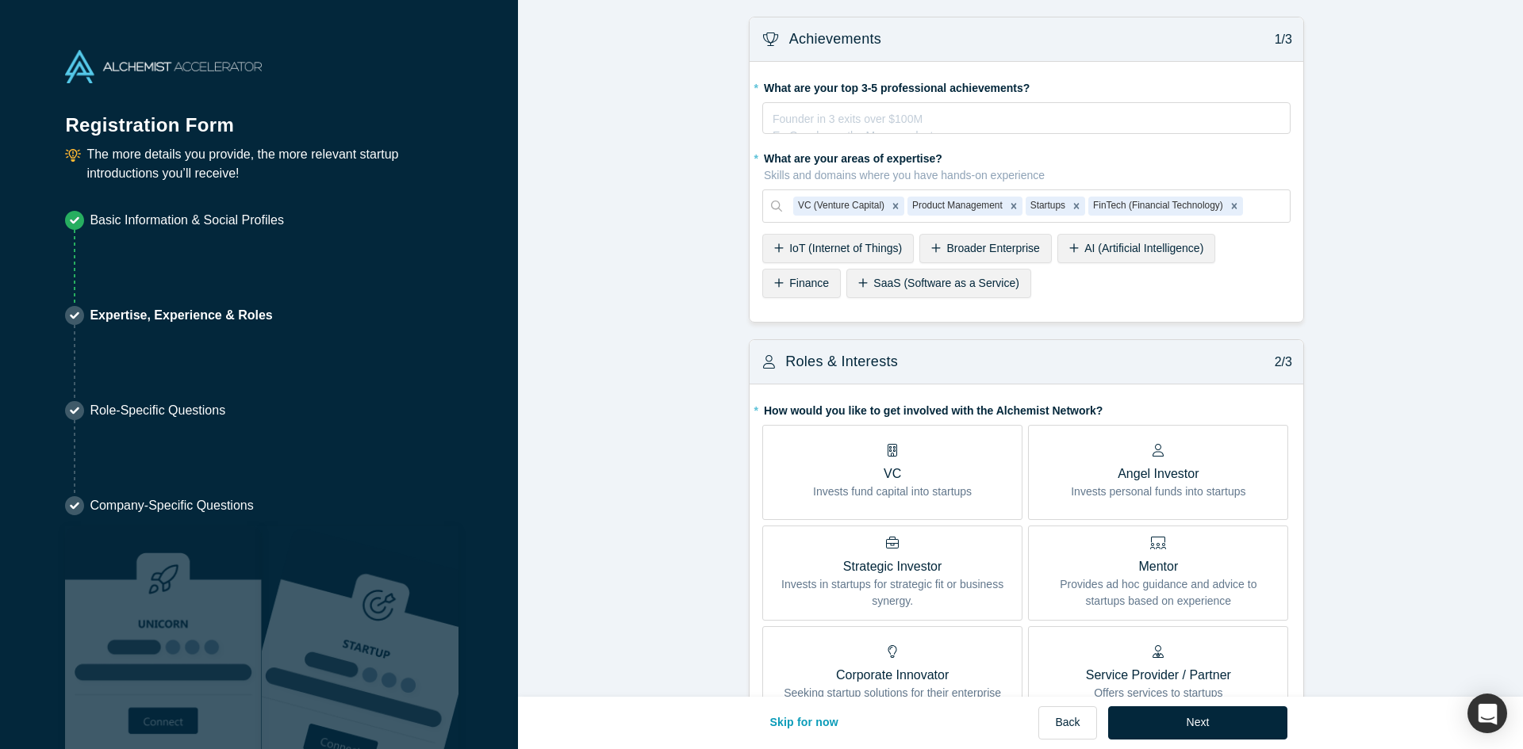
click at [950, 294] on div "SaaS (Software as a Service)" at bounding box center [938, 283] width 185 height 29
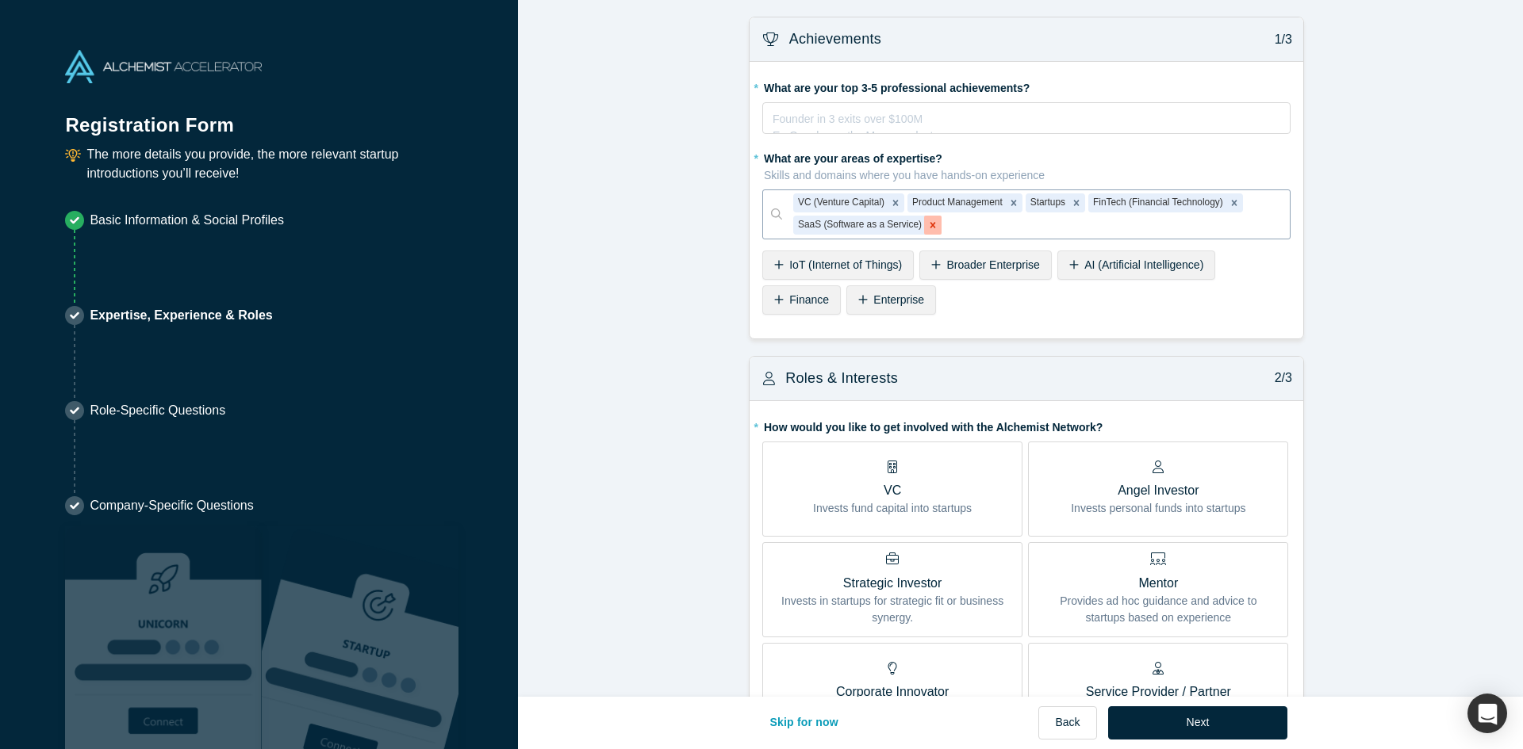
click at [930, 228] on icon "Remove SaaS (Software as a Service)" at bounding box center [933, 226] width 6 height 6
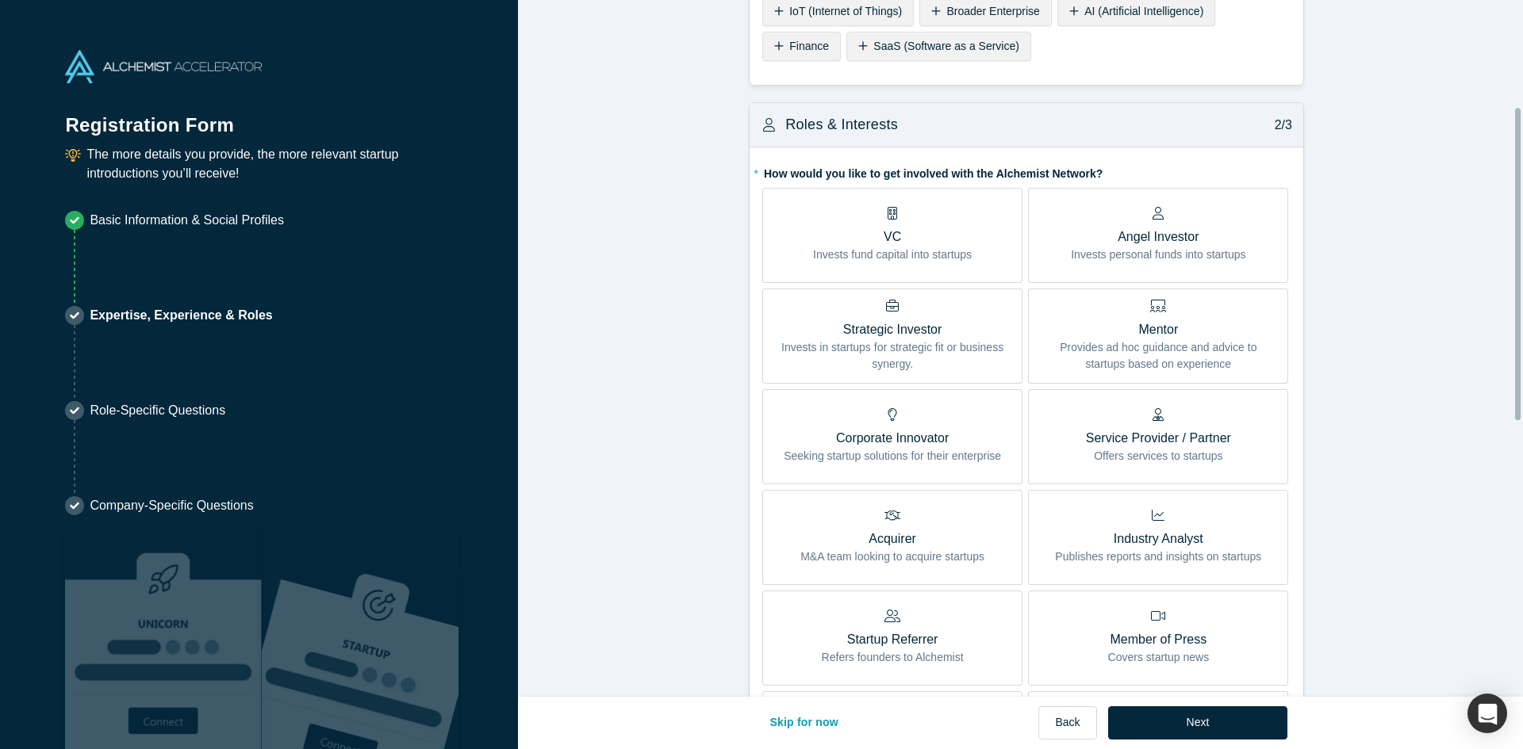
scroll to position [238, 0]
click at [943, 261] on p "Invests fund capital into startups" at bounding box center [892, 254] width 159 height 17
click at [0, 0] on input "VC Invests fund capital into startups" at bounding box center [0, 0] width 0 height 0
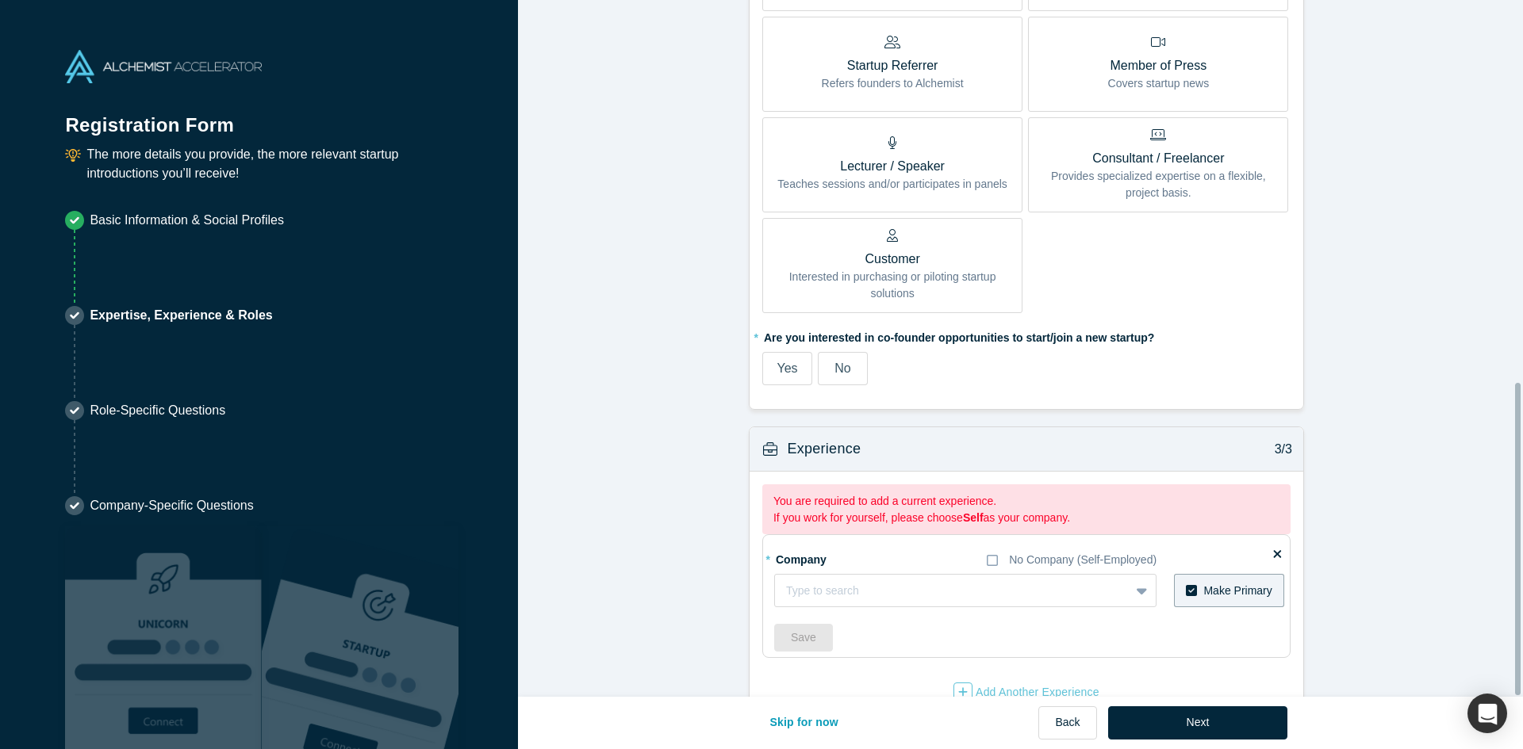
scroll to position [853, 0]
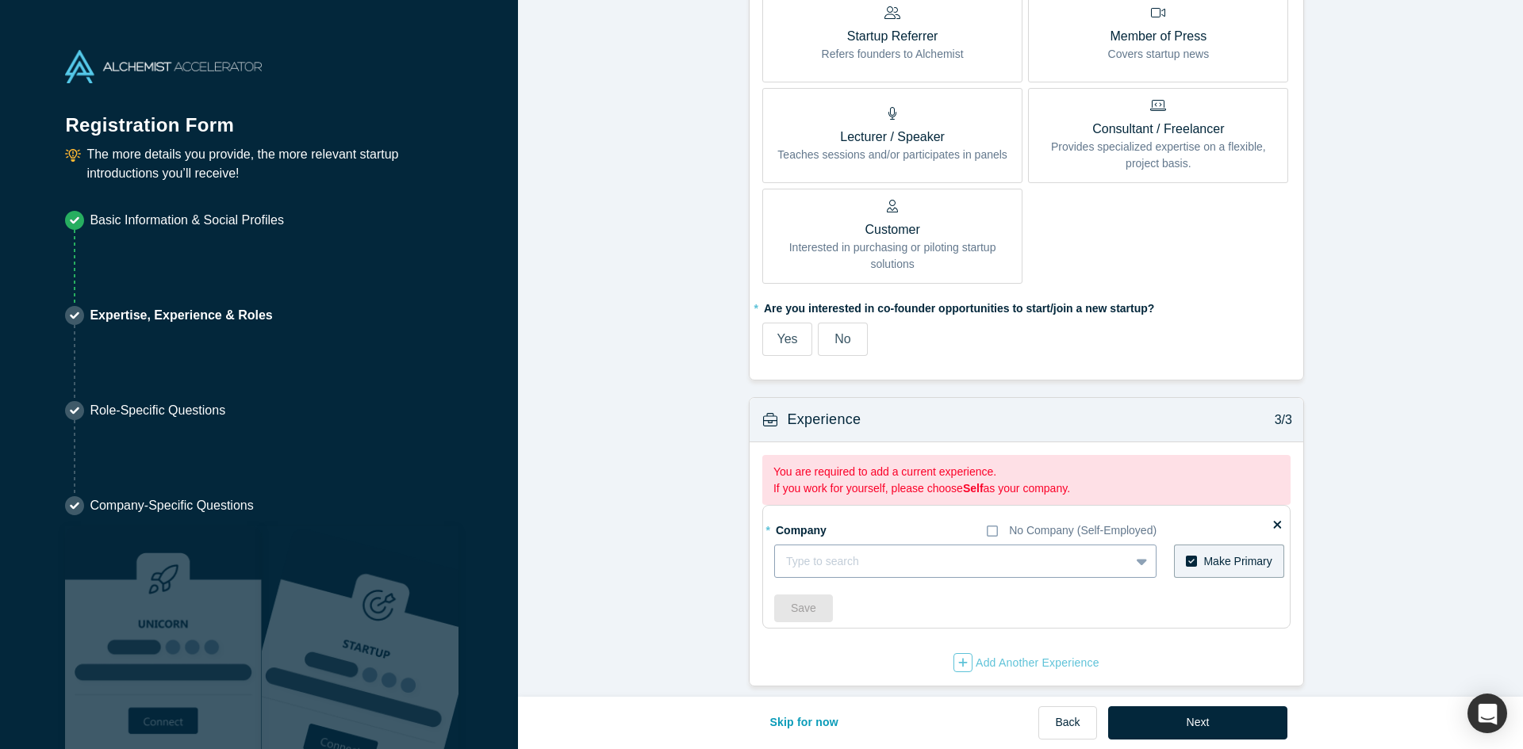
click at [922, 552] on div at bounding box center [952, 562] width 332 height 20
type input "p"
type input "Portfolio"
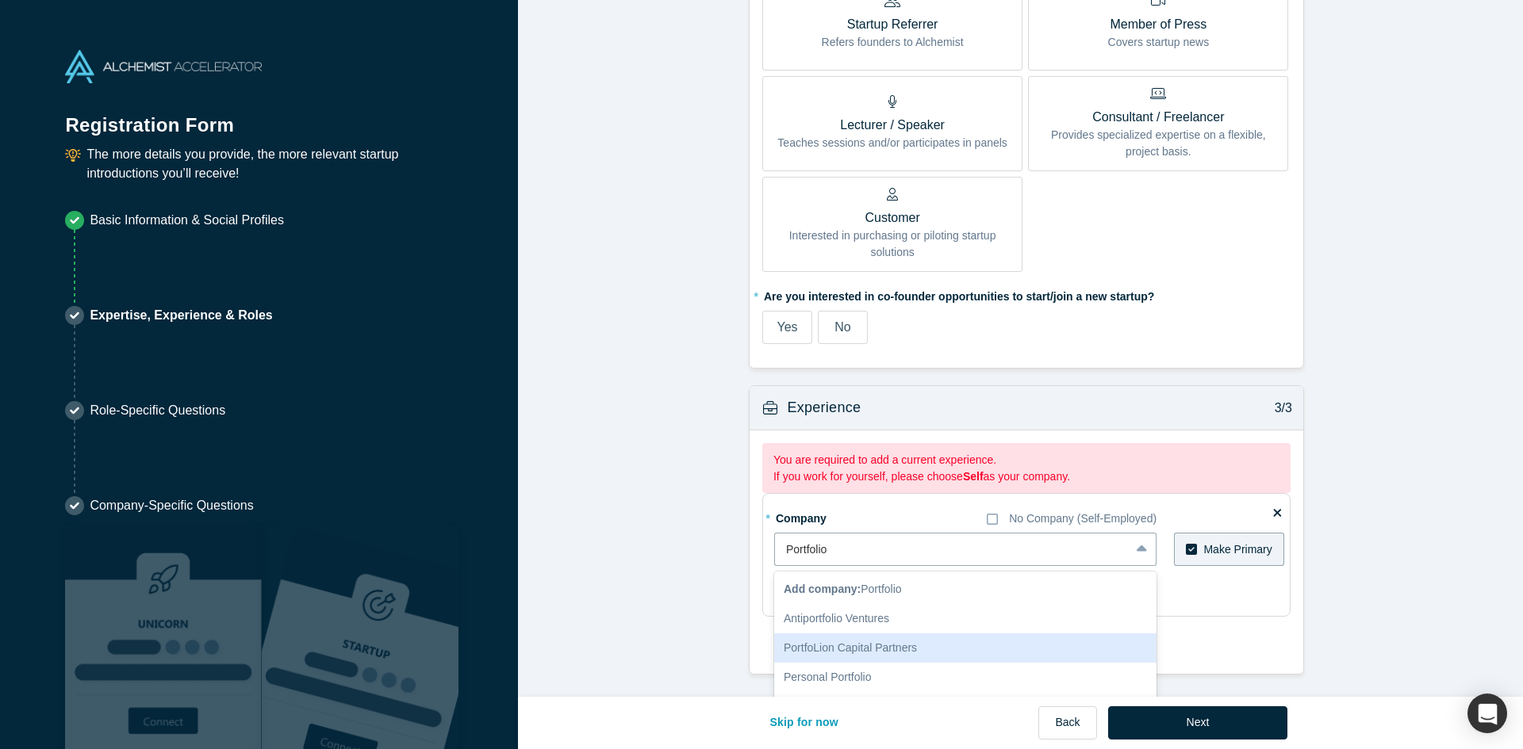
click at [896, 656] on div "PortfoLion Capital Partners" at bounding box center [965, 648] width 382 height 29
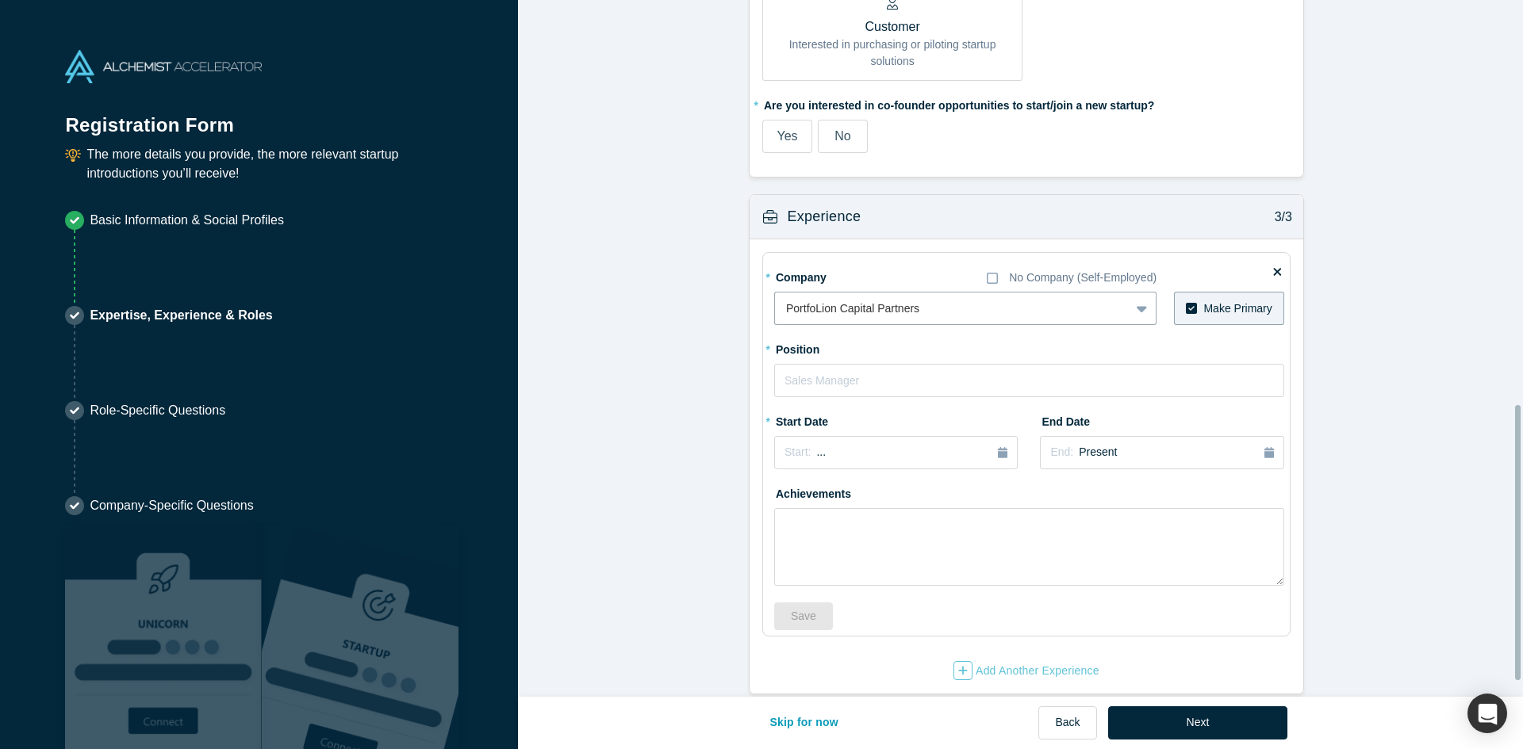
scroll to position [1063, 0]
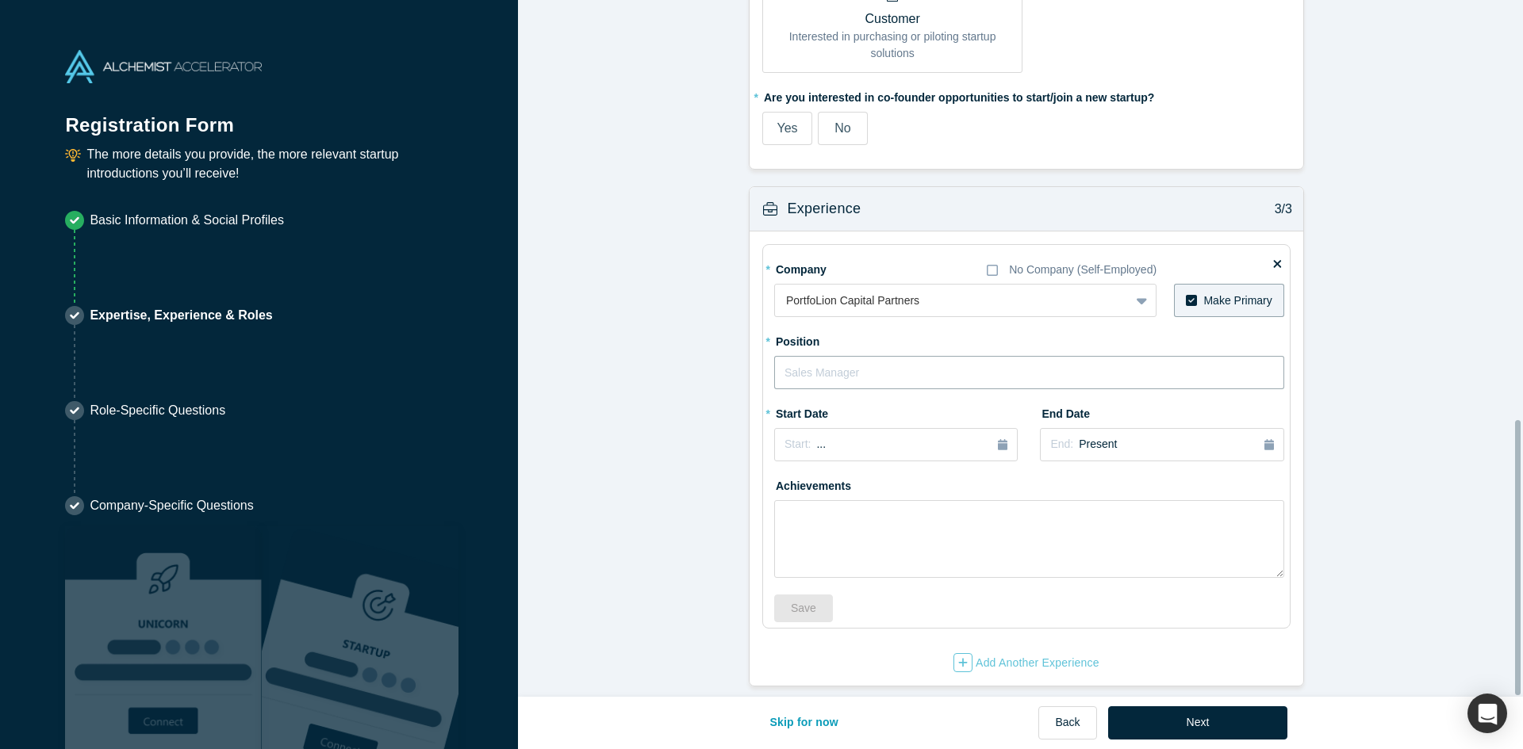
click at [889, 369] on input "text" at bounding box center [1029, 372] width 510 height 33
type input "Investment Analyst"
click at [915, 439] on div "Start: ..." at bounding box center [895, 444] width 223 height 17
click at [857, 554] on div "Aug" at bounding box center [860, 562] width 51 height 17
click at [812, 596] on button "Save" at bounding box center [803, 609] width 59 height 28
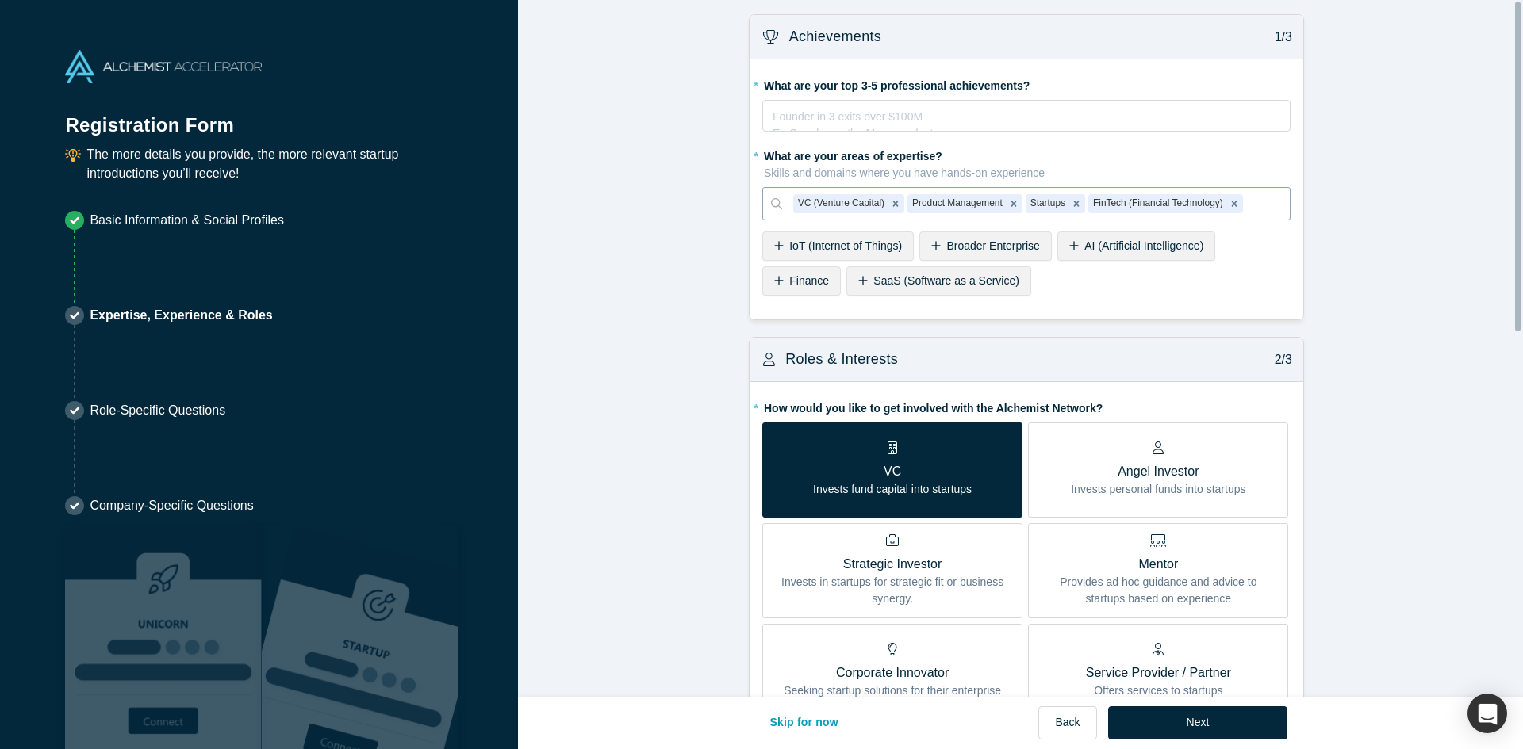
scroll to position [0, 0]
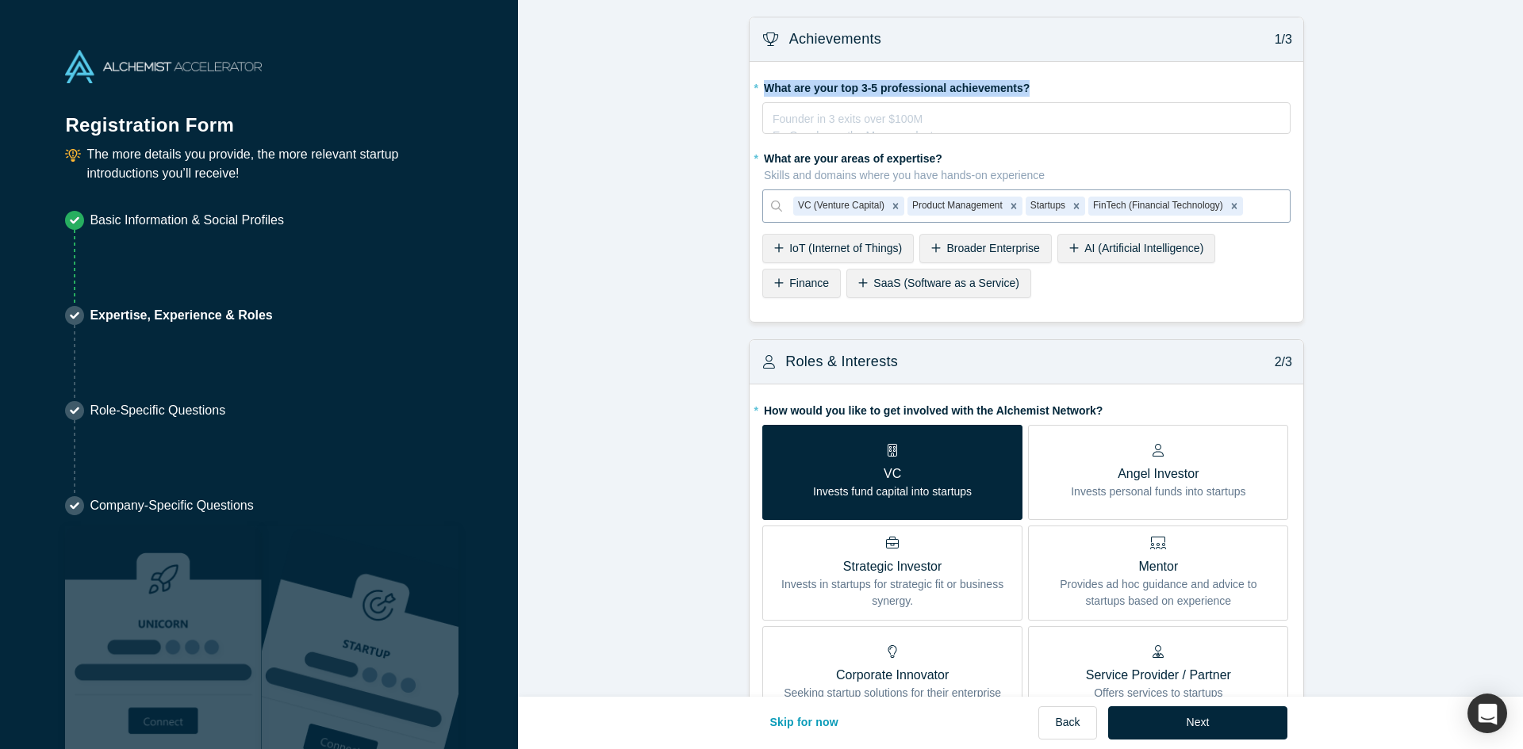
drag, startPoint x: 761, startPoint y: 88, endPoint x: 1027, endPoint y: 86, distance: 266.5
click at [1027, 86] on label "* What are your top 3-5 professional achievements?" at bounding box center [1026, 86] width 528 height 22
copy label "What are your top 3-5 professional achievements?"
